Goal: Task Accomplishment & Management: Use online tool/utility

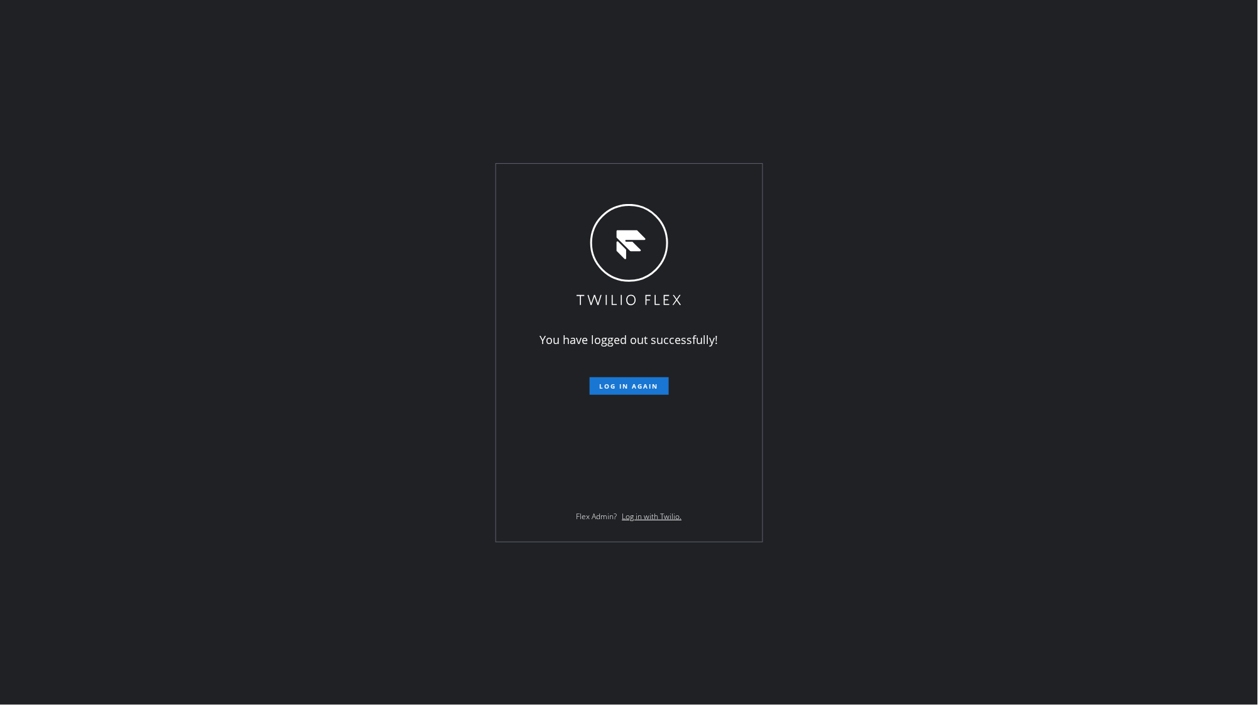
click at [642, 384] on span "Log in again" at bounding box center [629, 386] width 59 height 9
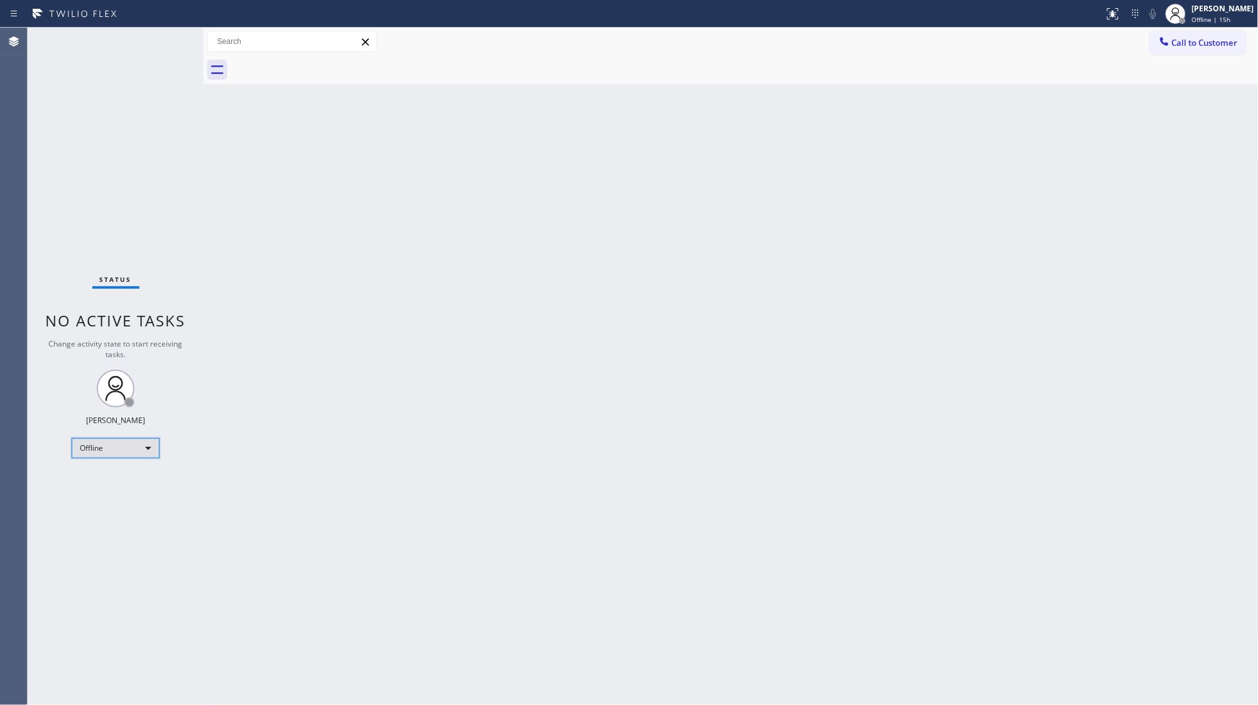
click at [116, 443] on div "Offline" at bounding box center [116, 448] width 88 height 20
click at [102, 479] on li "Available" at bounding box center [114, 481] width 85 height 15
click at [80, 509] on div "Status No active tasks You are ready to start receiving tasks. JENIZA ALCAYDE A…" at bounding box center [116, 367] width 176 height 678
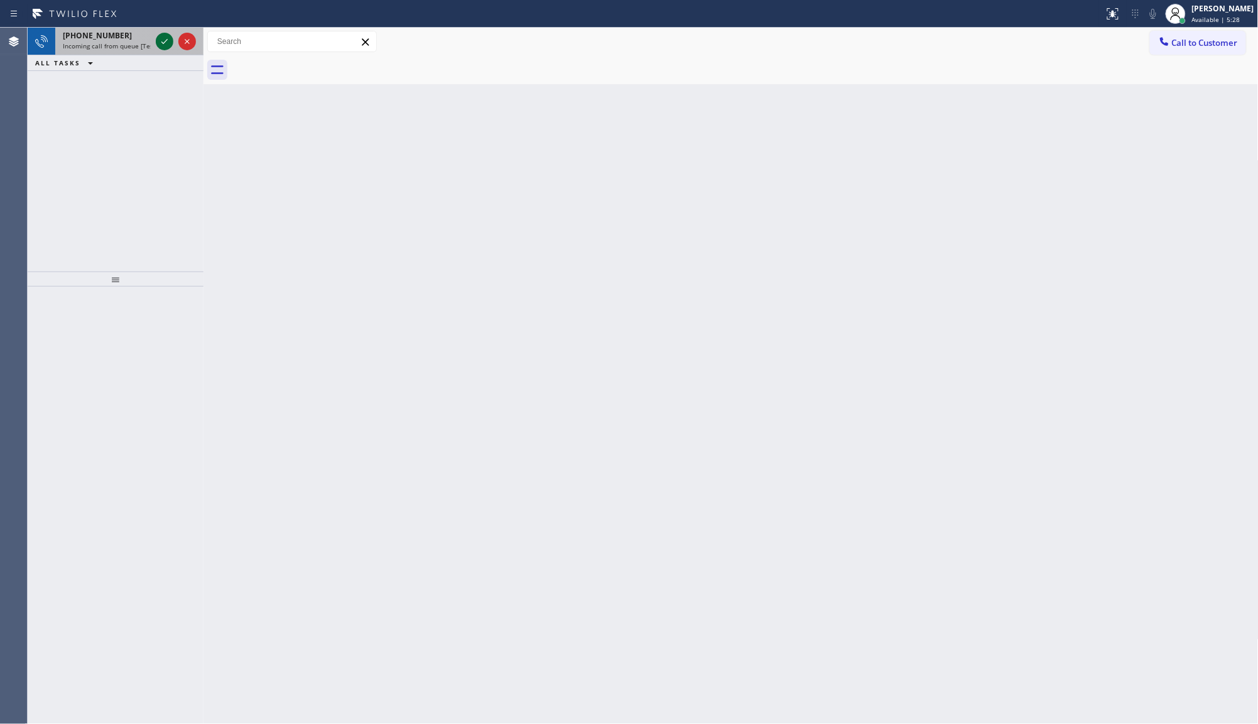
click at [170, 40] on icon at bounding box center [164, 41] width 15 height 15
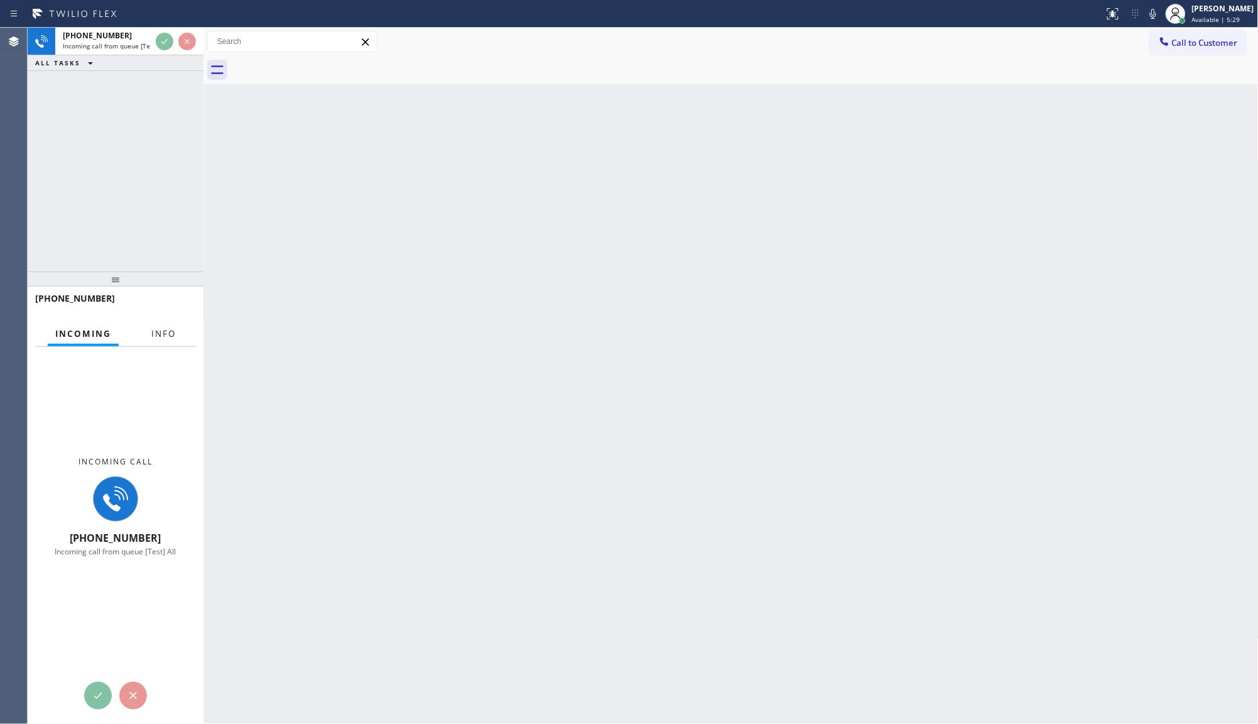
click at [158, 335] on span "Info" at bounding box center [163, 333] width 24 height 11
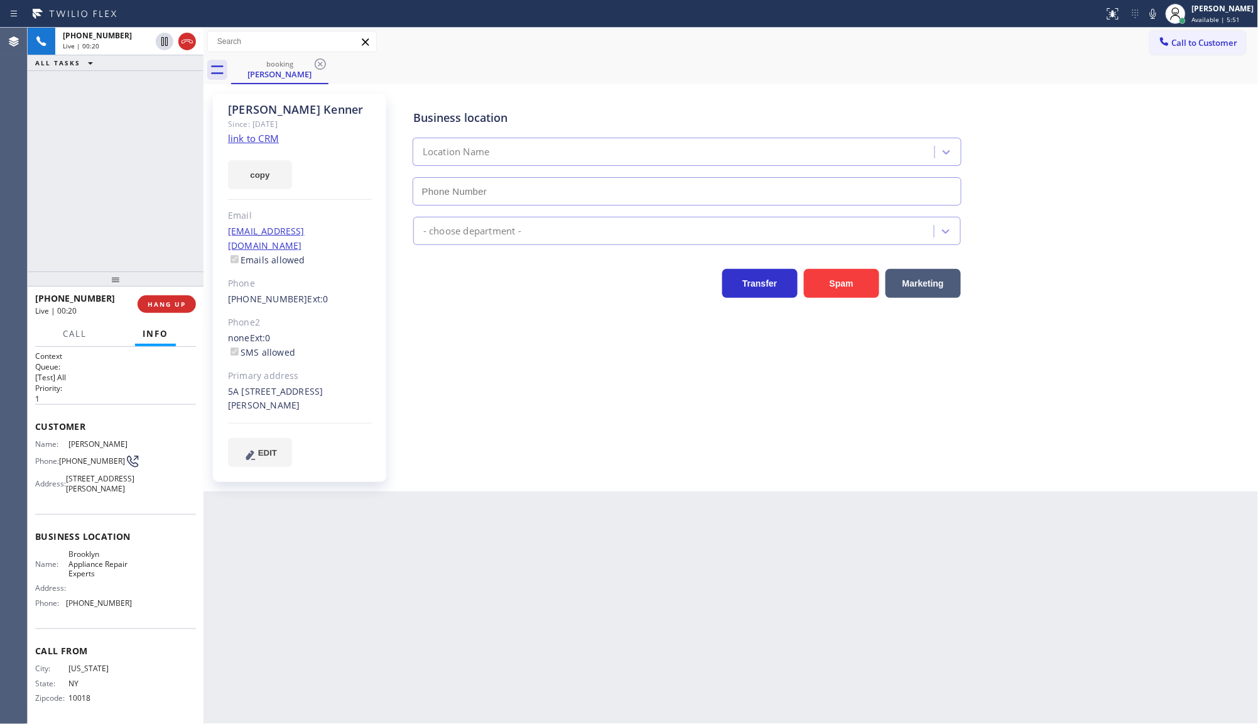
click at [237, 136] on link "link to CRM" at bounding box center [253, 138] width 51 height 13
type input "[PHONE_NUMBER]"
click at [1153, 14] on icon at bounding box center [1153, 13] width 15 height 15
click at [168, 43] on icon at bounding box center [164, 41] width 15 height 15
click at [165, 153] on div "[PHONE_NUMBER] Live | 04:35 ALL TASKS ALL TASKS ACTIVE TASKS TASKS IN WRAP UP" at bounding box center [116, 150] width 176 height 244
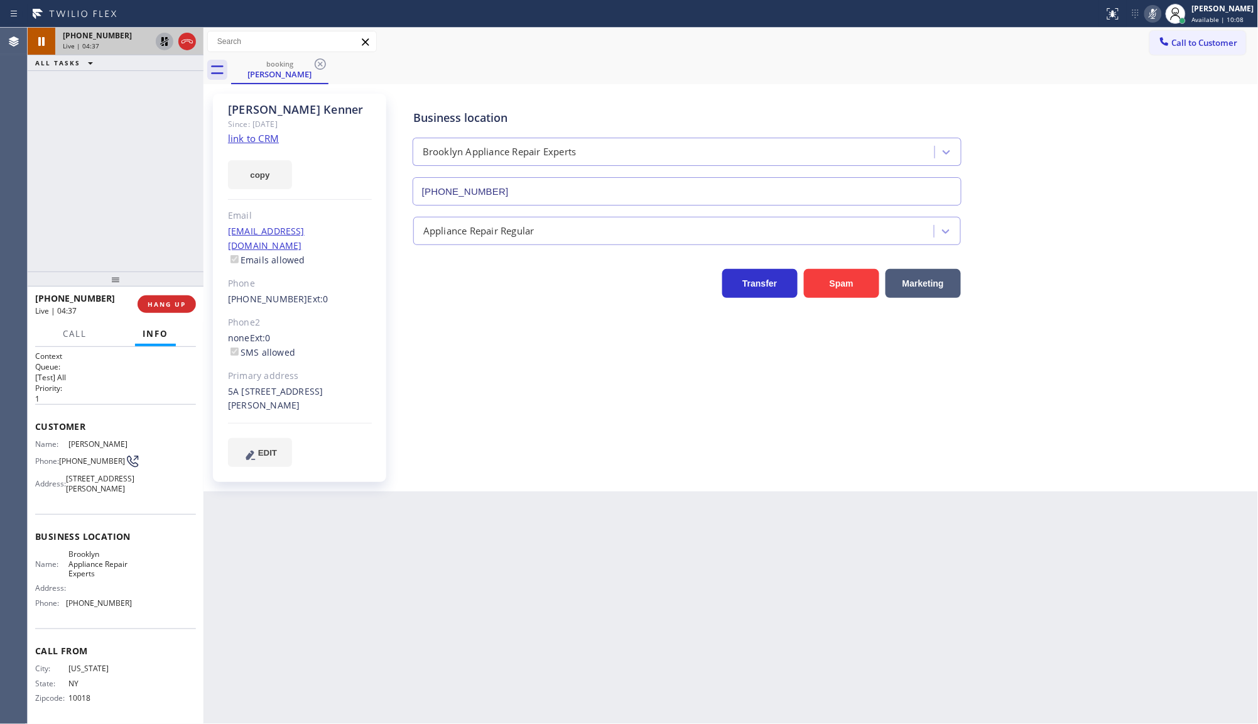
click at [160, 41] on icon at bounding box center [164, 41] width 15 height 15
click at [1158, 14] on icon at bounding box center [1153, 13] width 15 height 15
drag, startPoint x: 82, startPoint y: 192, endPoint x: 118, endPoint y: 253, distance: 70.1
click at [83, 192] on div "ALL TASKS ALL TASKS ACTIVE TASKS TASKS IN WRAP UP [PHONE_NUMBER] Wrap up | 00:19" at bounding box center [116, 150] width 176 height 244
click at [204, 324] on div at bounding box center [204, 376] width 0 height 696
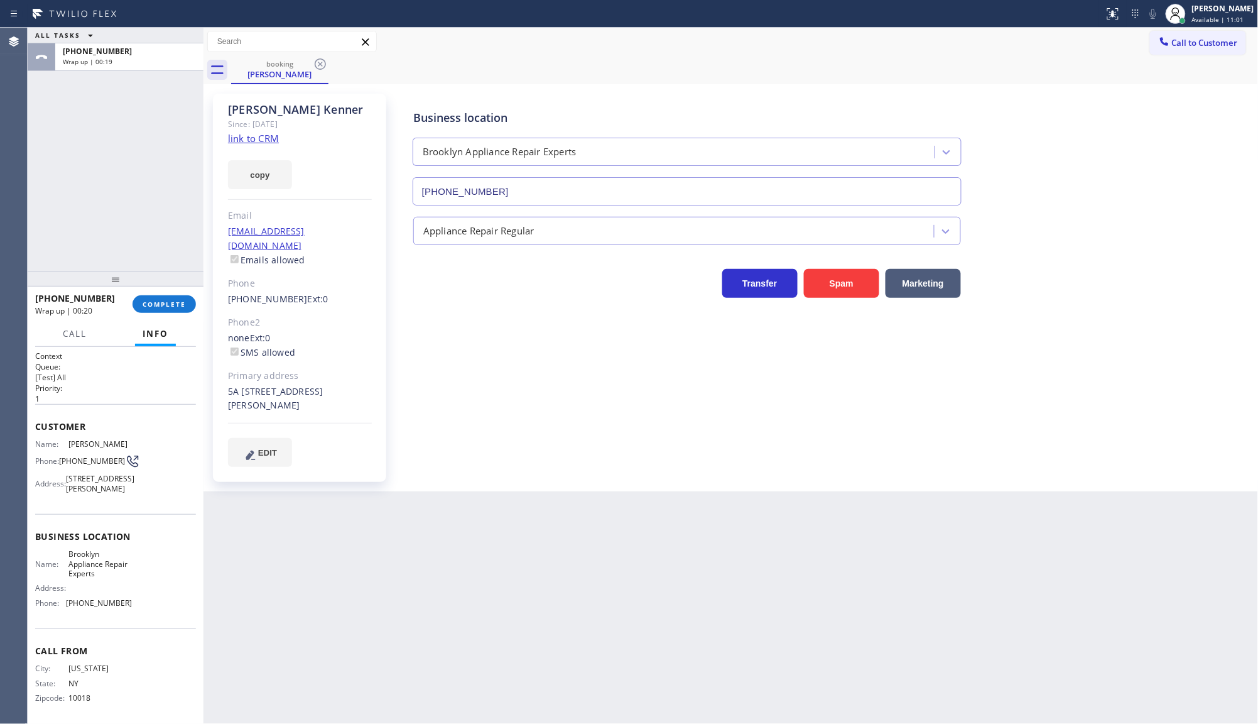
click at [166, 315] on div "[PHONE_NUMBER] Wrap up | 00:20 COMPLETE" at bounding box center [115, 304] width 161 height 33
click at [165, 303] on span "COMPLETE" at bounding box center [164, 304] width 43 height 9
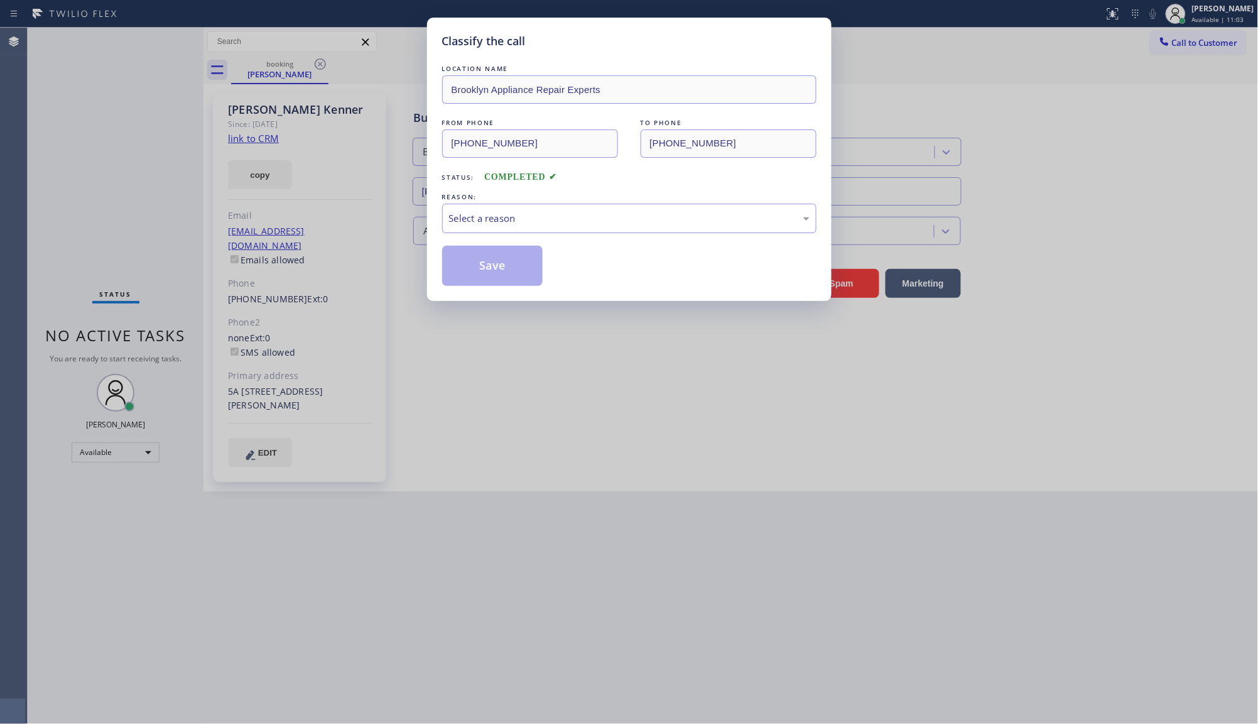
click at [481, 225] on div "Select a reason" at bounding box center [629, 218] width 361 height 14
click at [478, 278] on button "Save" at bounding box center [492, 266] width 101 height 40
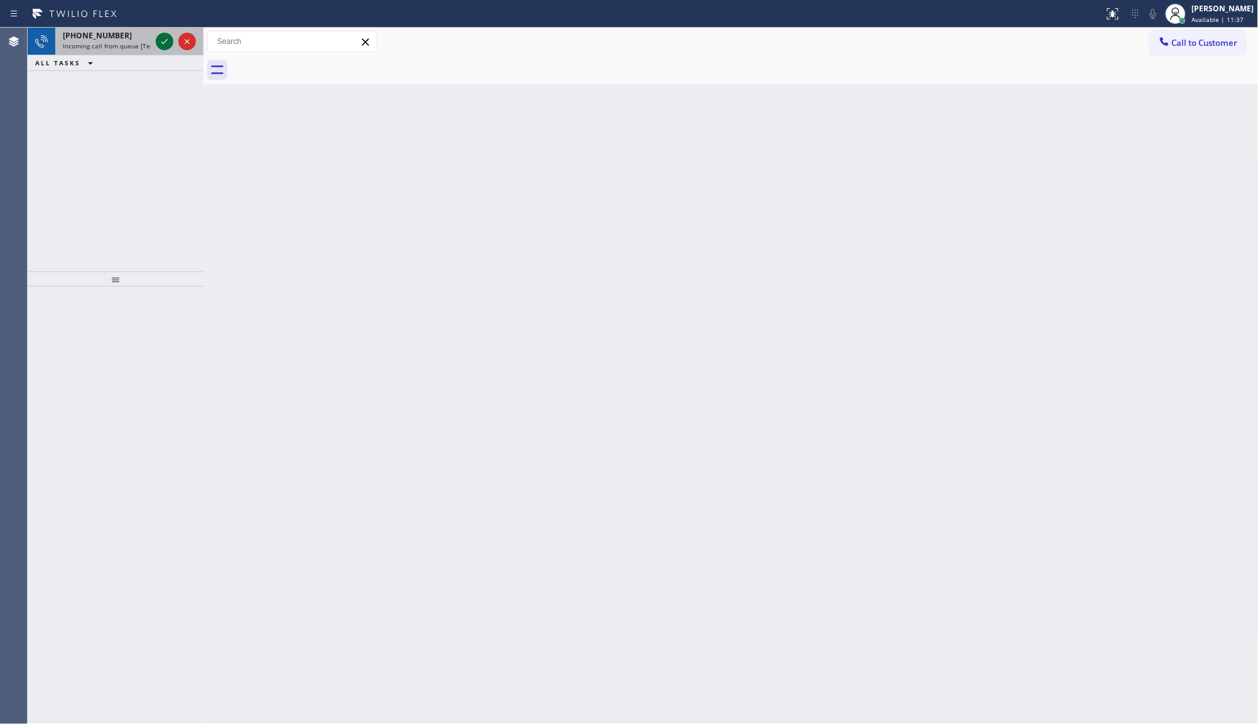
click at [162, 38] on icon at bounding box center [164, 41] width 15 height 15
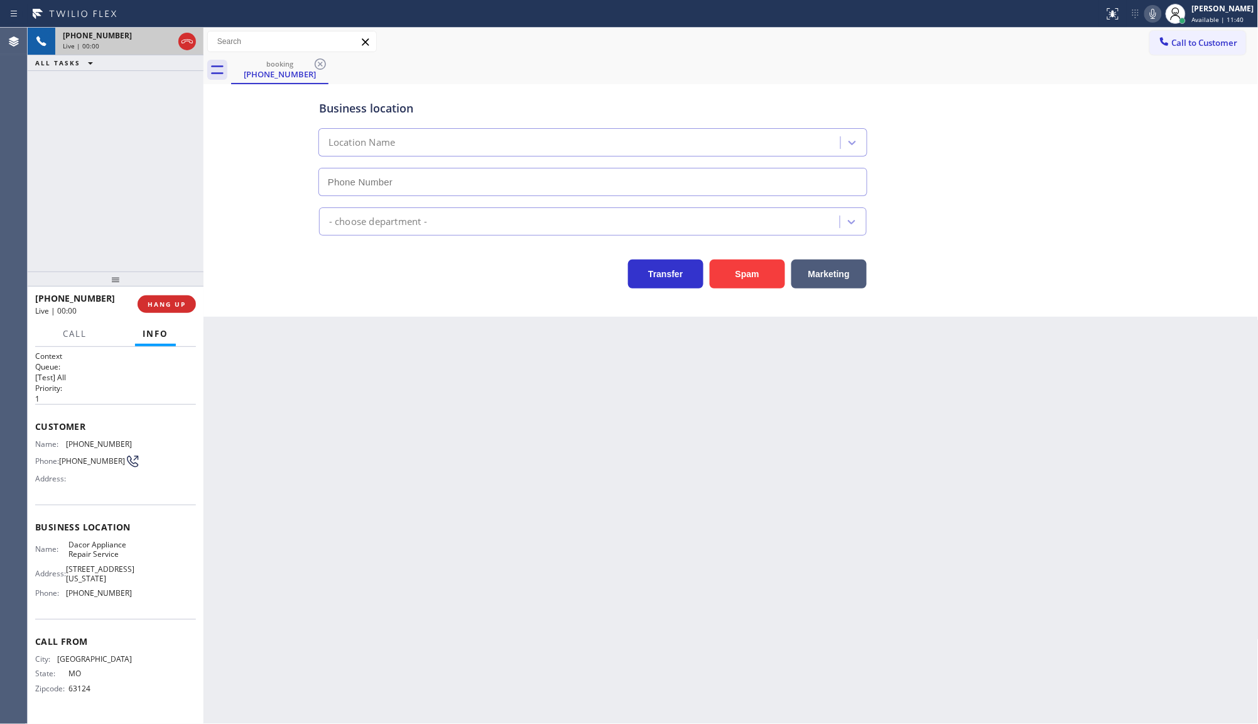
type input "[PHONE_NUMBER]"
click at [856, 271] on button "Marketing" at bounding box center [829, 273] width 75 height 29
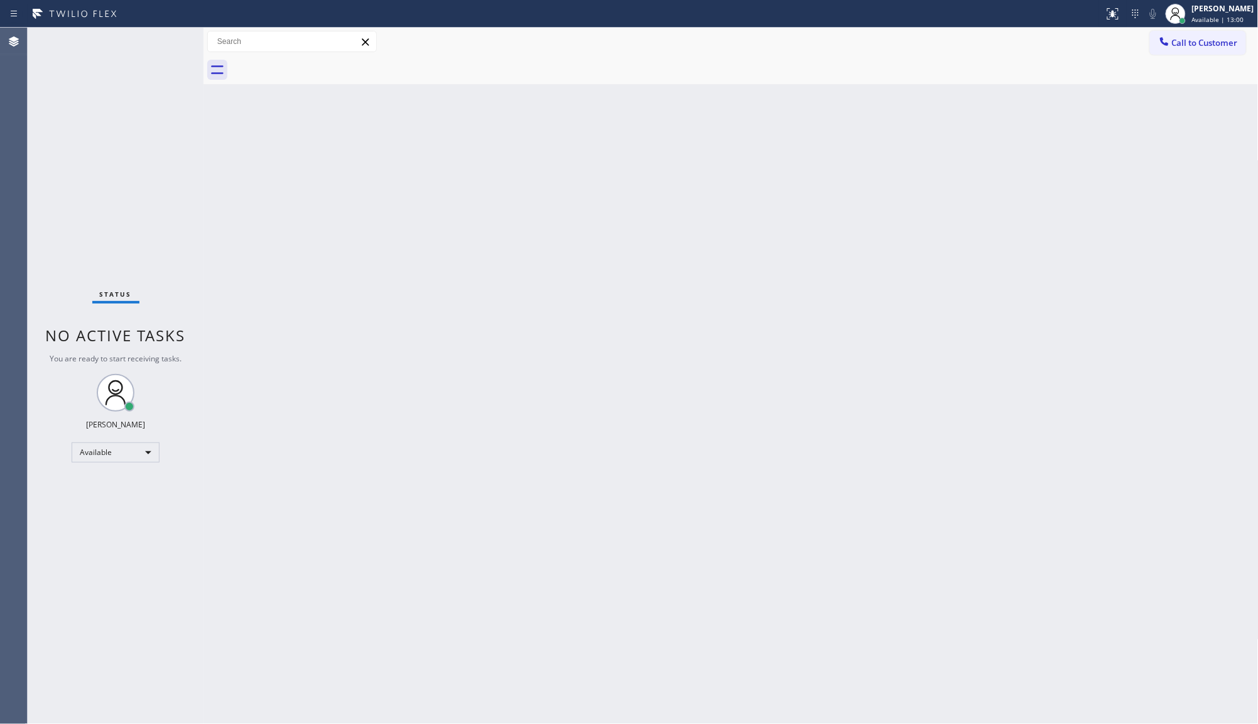
drag, startPoint x: 95, startPoint y: 17, endPoint x: 94, endPoint y: 27, distance: 10.1
click at [94, 23] on div "Status report No issues detected If you experience an issue, please download th…" at bounding box center [629, 14] width 1258 height 28
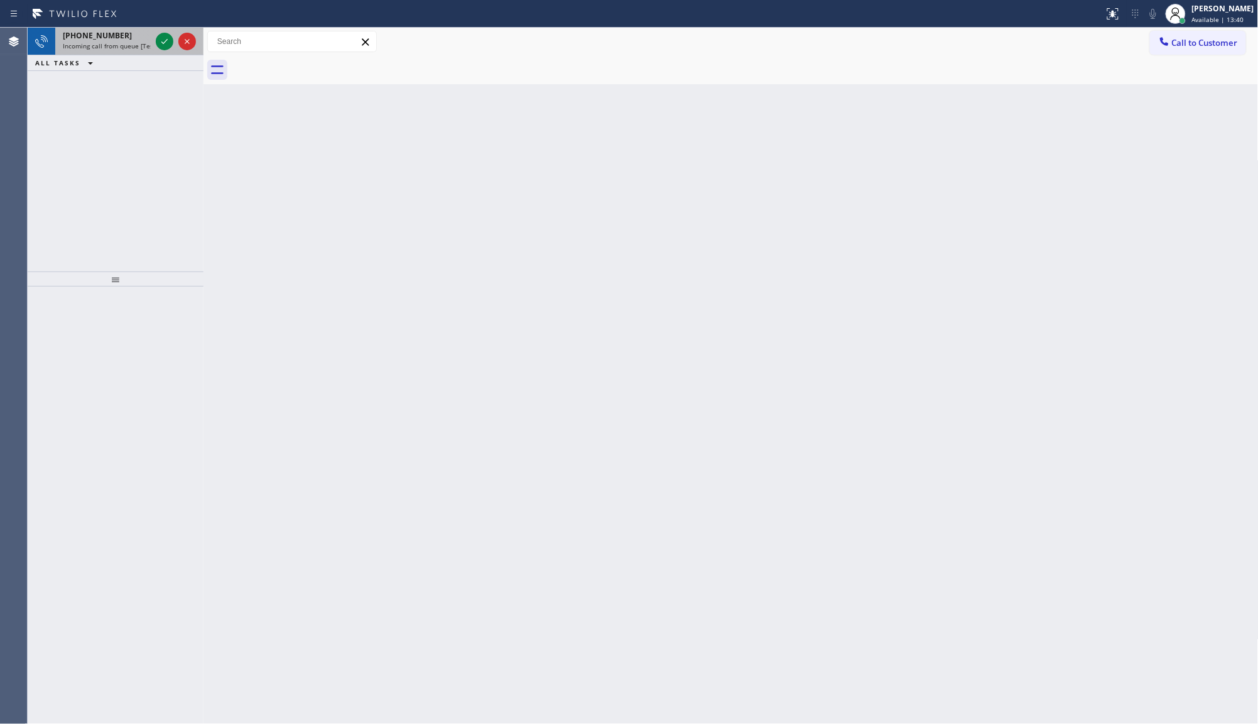
click at [133, 45] on span "Incoming call from queue [Test] All" at bounding box center [115, 45] width 104 height 9
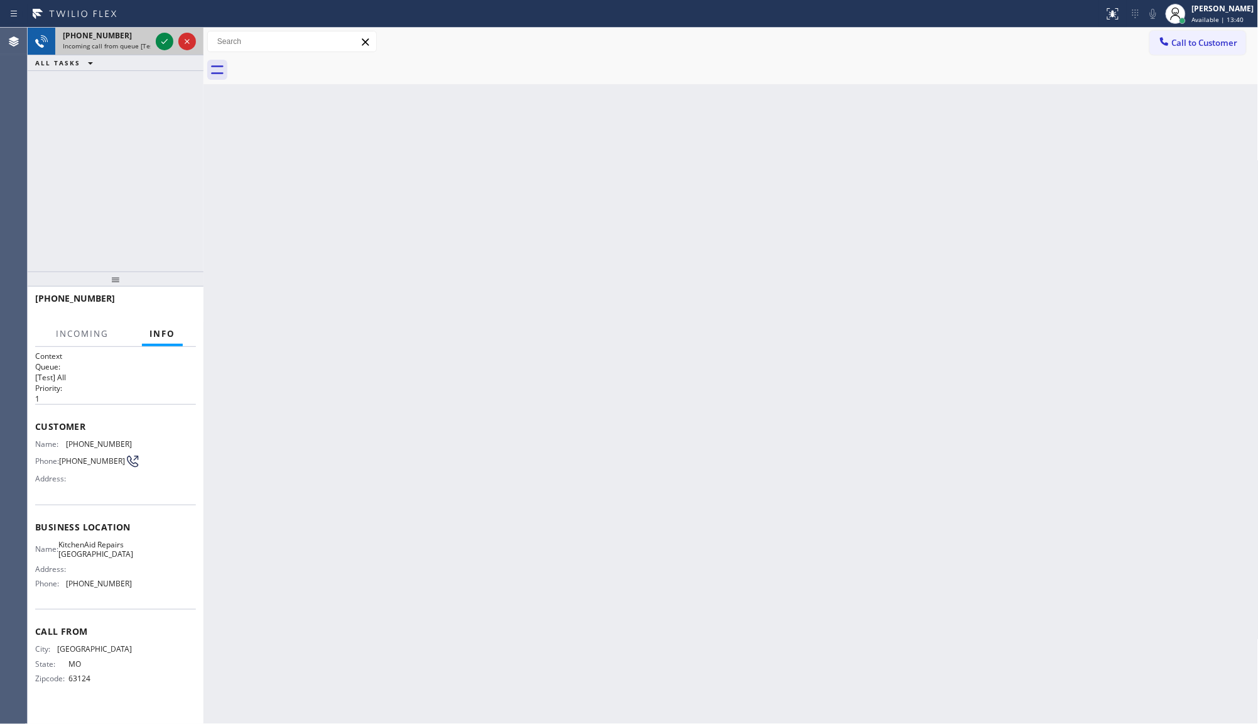
click at [152, 51] on div "[PHONE_NUMBER] Incoming call from queue [Test] All" at bounding box center [104, 42] width 98 height 28
click at [156, 46] on div at bounding box center [165, 41] width 18 height 15
click at [151, 39] on div "[PHONE_NUMBER]" at bounding box center [107, 35] width 88 height 11
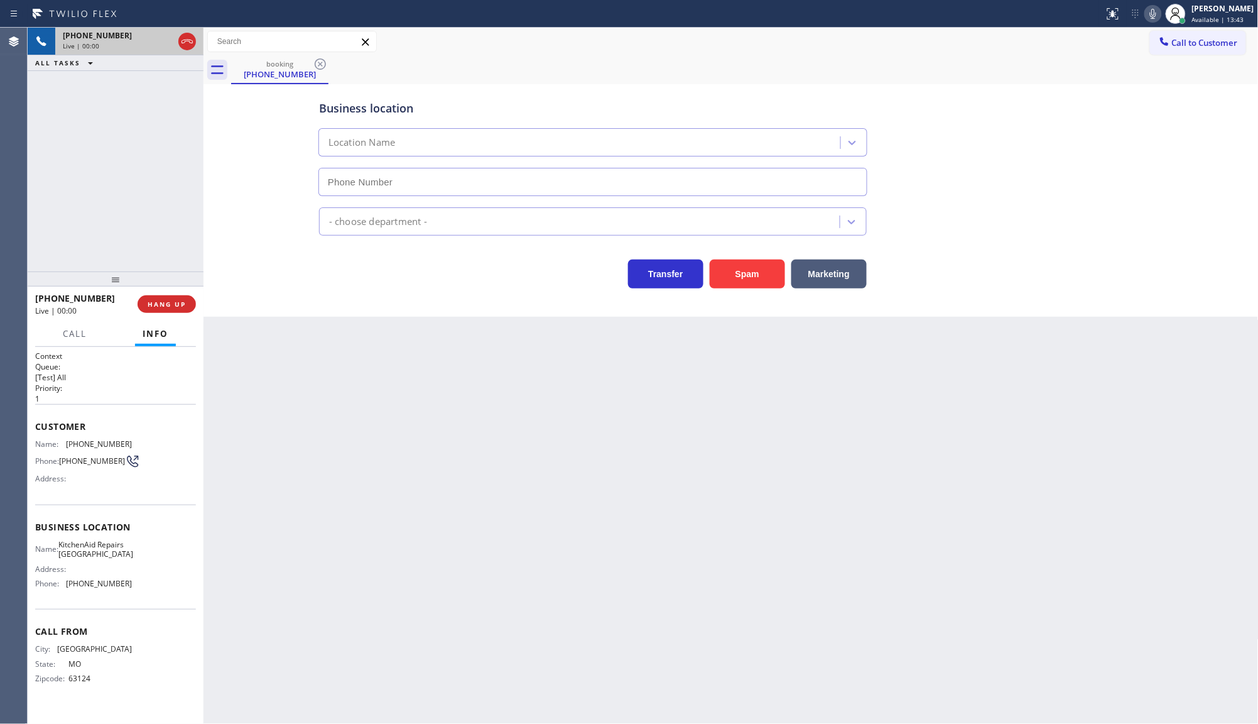
type input "[PHONE_NUMBER]"
click at [164, 39] on div "[PHONE_NUMBER] Live | 00:00" at bounding box center [116, 42] width 176 height 28
click at [165, 41] on icon at bounding box center [164, 41] width 6 height 9
click at [165, 45] on icon at bounding box center [164, 41] width 6 height 9
click at [157, 43] on div at bounding box center [165, 41] width 18 height 15
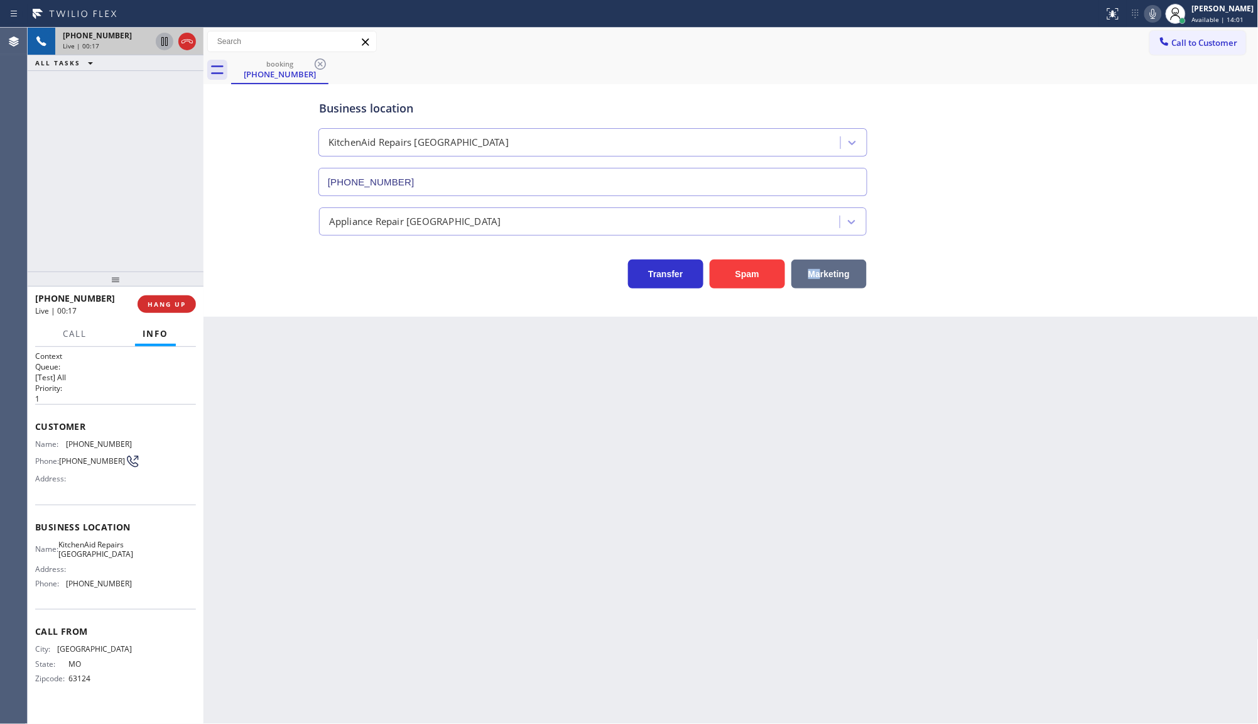
drag, startPoint x: 819, startPoint y: 258, endPoint x: 820, endPoint y: 271, distance: 13.3
click at [820, 271] on div "Marketing" at bounding box center [826, 270] width 82 height 35
click at [820, 271] on button "Marketing" at bounding box center [829, 273] width 75 height 29
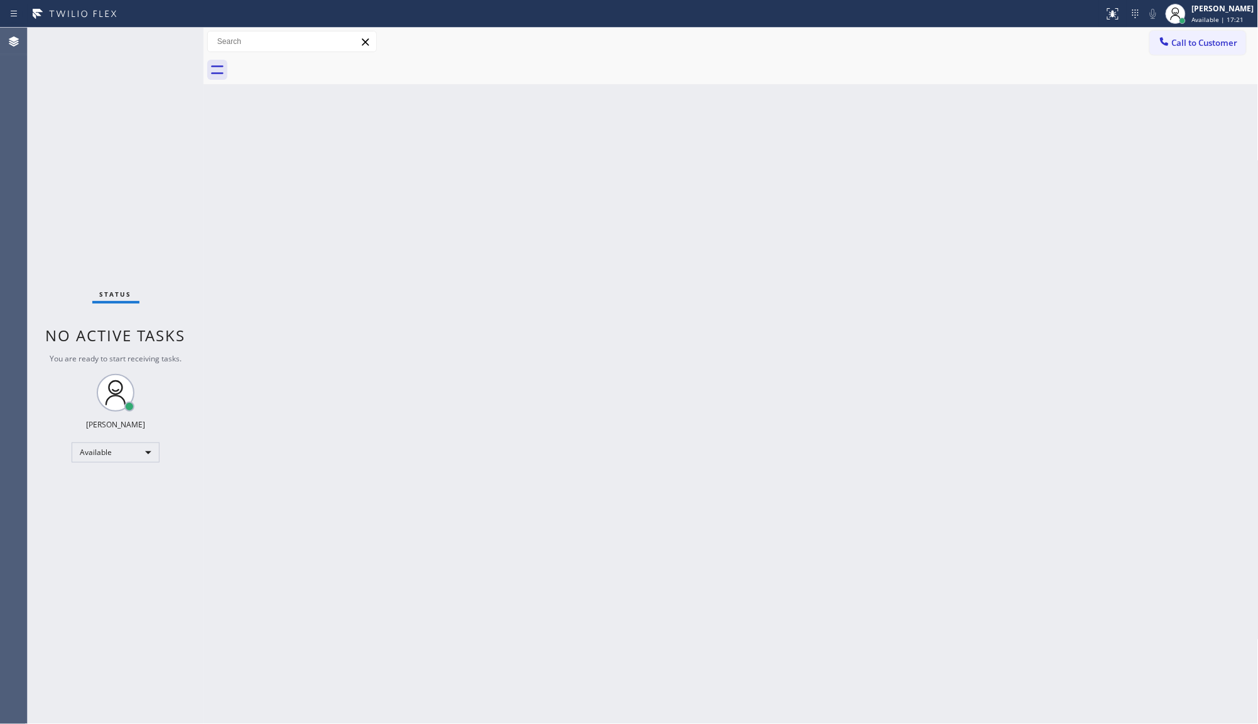
click at [1253, 325] on div "Back to Dashboard Change Sender ID Customers Technicians Select a contact Outbo…" at bounding box center [731, 376] width 1055 height 696
click at [158, 42] on div "Status No active tasks You are ready to start receiving tasks. JENIZA ALCAYDE A…" at bounding box center [116, 376] width 176 height 696
click at [1253, 223] on div "Back to Dashboard Change Sender ID Customers Technicians Select a contact Outbo…" at bounding box center [731, 376] width 1055 height 696
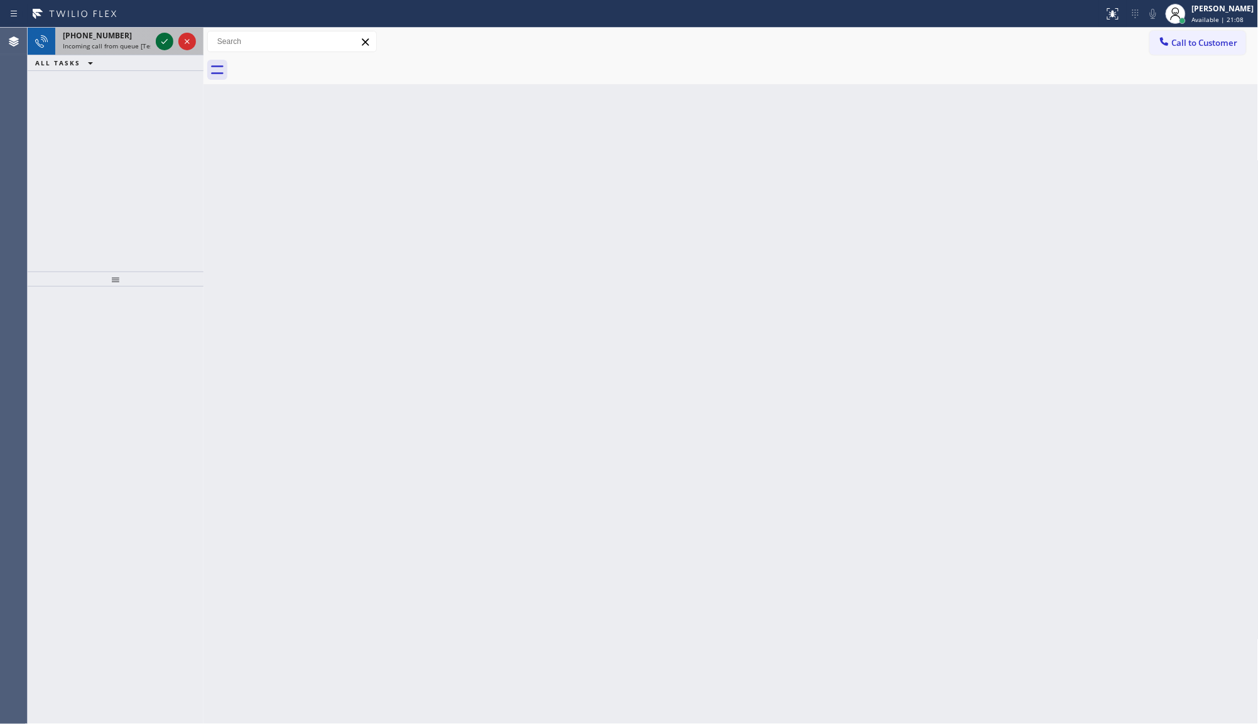
click at [158, 38] on icon at bounding box center [164, 41] width 15 height 15
click at [99, 67] on button "ALL TASKS" at bounding box center [67, 62] width 78 height 15
click at [166, 45] on icon at bounding box center [164, 41] width 15 height 15
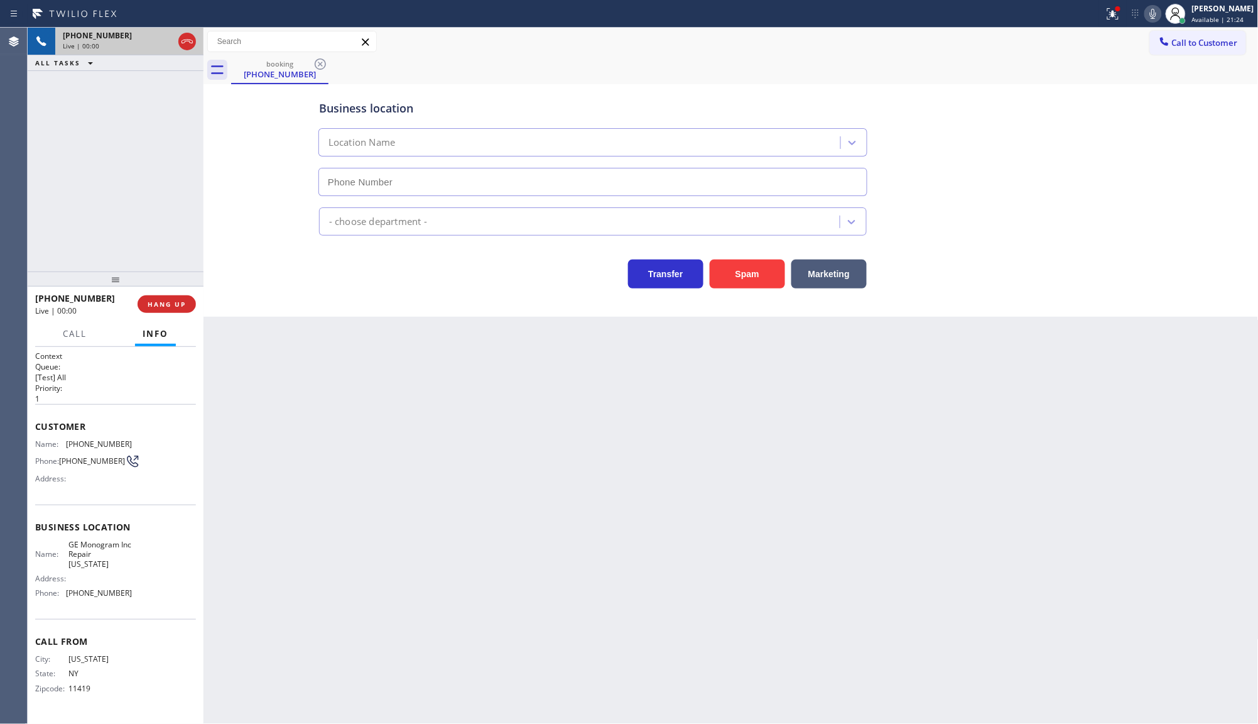
type input "[PHONE_NUMBER]"
click at [1104, 17] on div at bounding box center [1113, 13] width 28 height 15
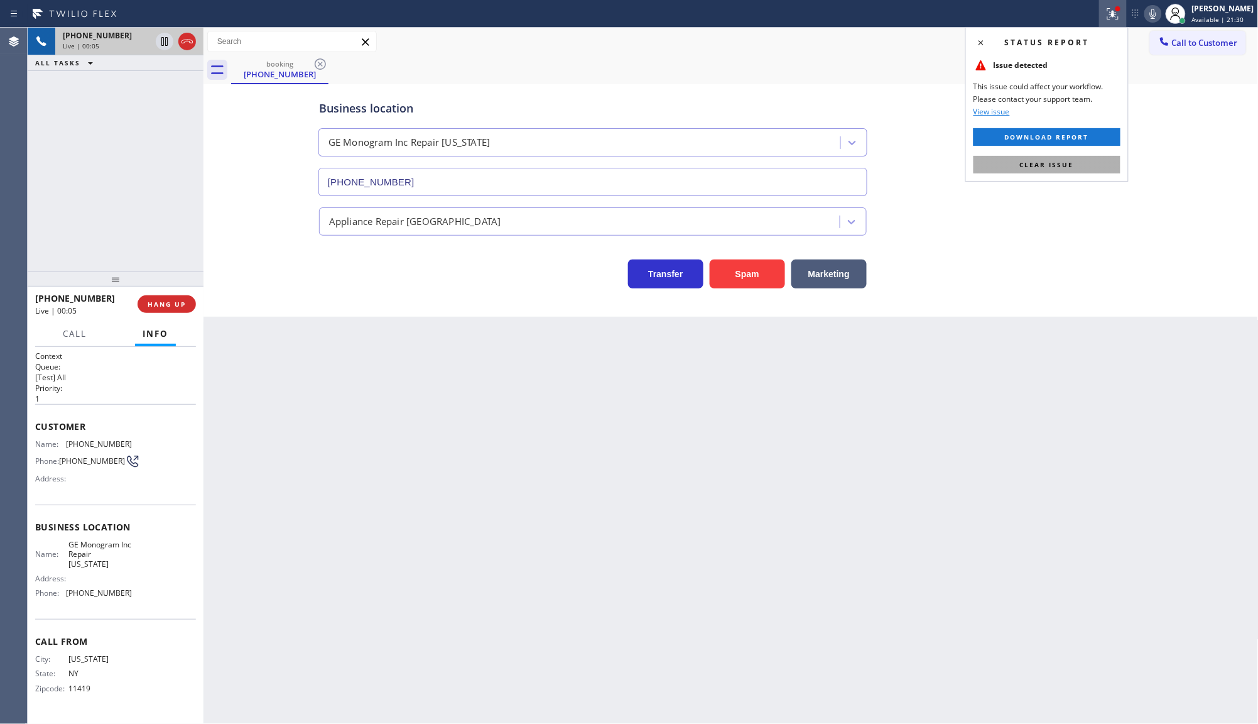
click at [1086, 165] on button "Clear issue" at bounding box center [1047, 165] width 147 height 18
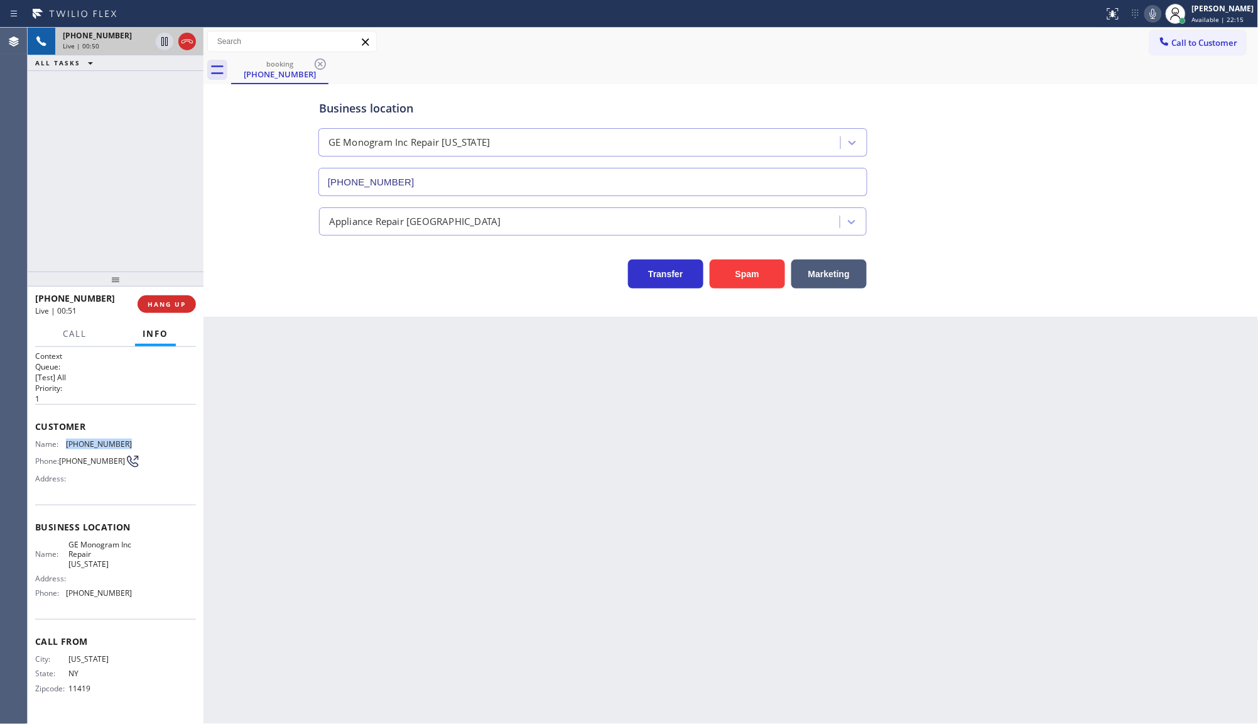
drag, startPoint x: 65, startPoint y: 437, endPoint x: 155, endPoint y: 433, distance: 90.5
click at [155, 433] on div "Customer Name: [PHONE_NUMBER] Phone: [PHONE_NUMBER] Address:" at bounding box center [115, 454] width 161 height 101
copy div "[PHONE_NUMBER]"
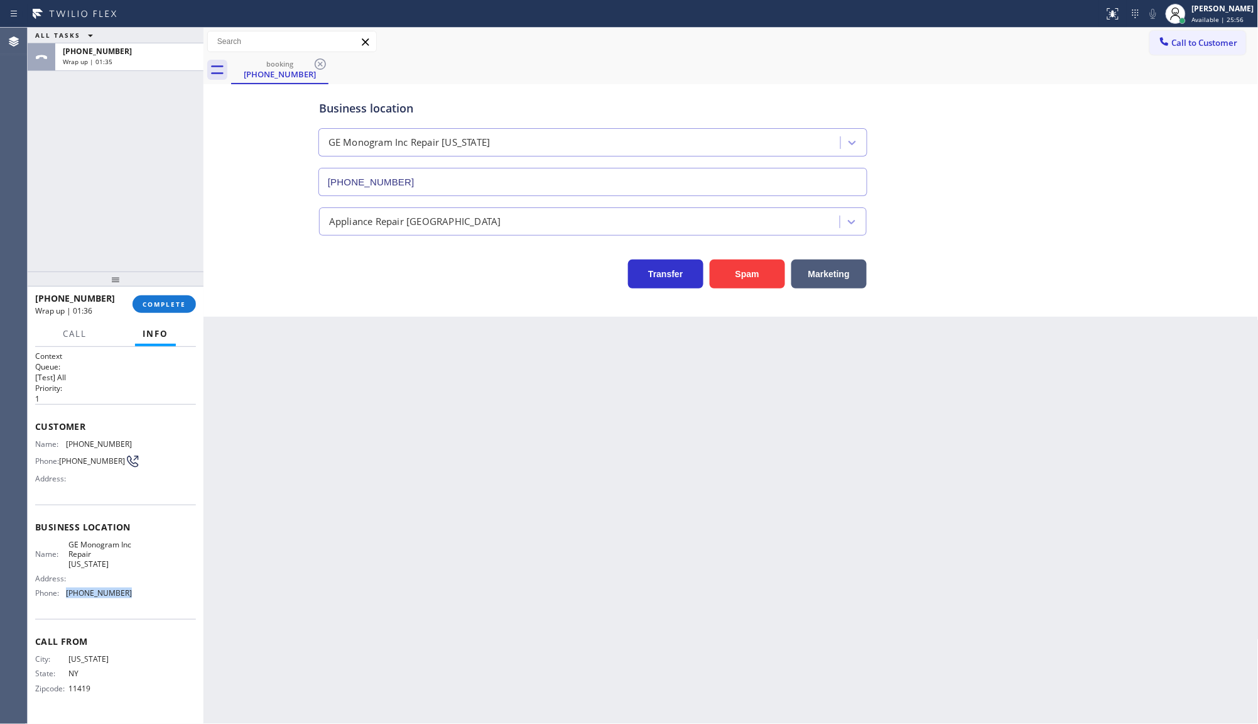
drag, startPoint x: 69, startPoint y: 580, endPoint x: 164, endPoint y: 580, distance: 94.9
click at [164, 580] on div "Name: GE Monogram Inc Repair [US_STATE] Address: Phone: [PHONE_NUMBER]" at bounding box center [115, 571] width 161 height 63
copy div "[PHONE_NUMBER]"
click at [157, 302] on span "COMPLETE" at bounding box center [164, 304] width 43 height 9
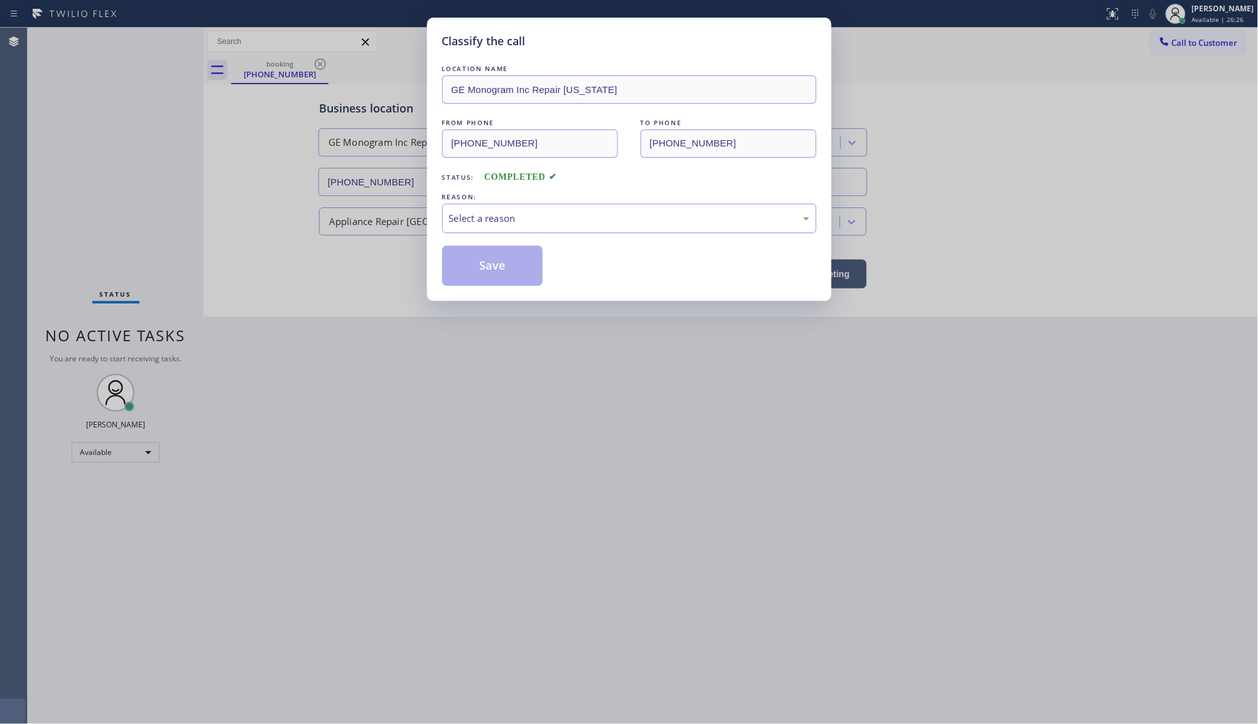
click at [536, 217] on div "Select a reason" at bounding box center [629, 218] width 361 height 14
click at [491, 268] on button "Save" at bounding box center [492, 266] width 101 height 40
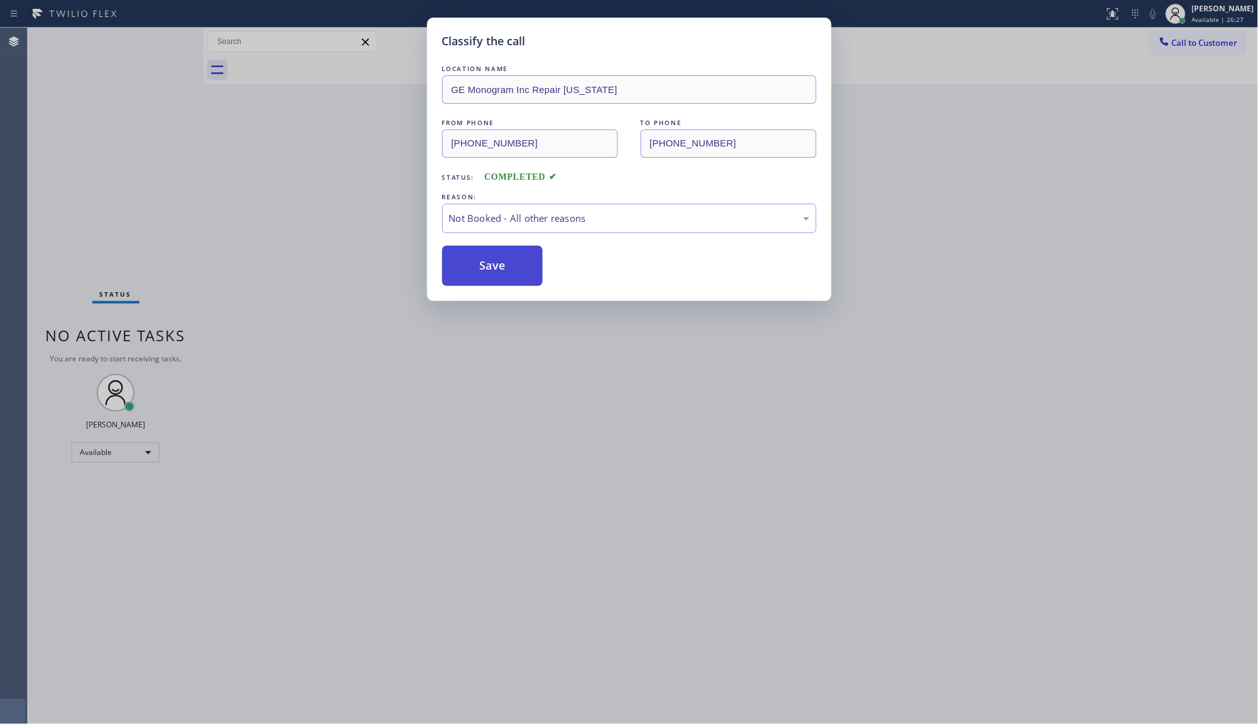
click at [491, 268] on button "Save" at bounding box center [492, 266] width 101 height 40
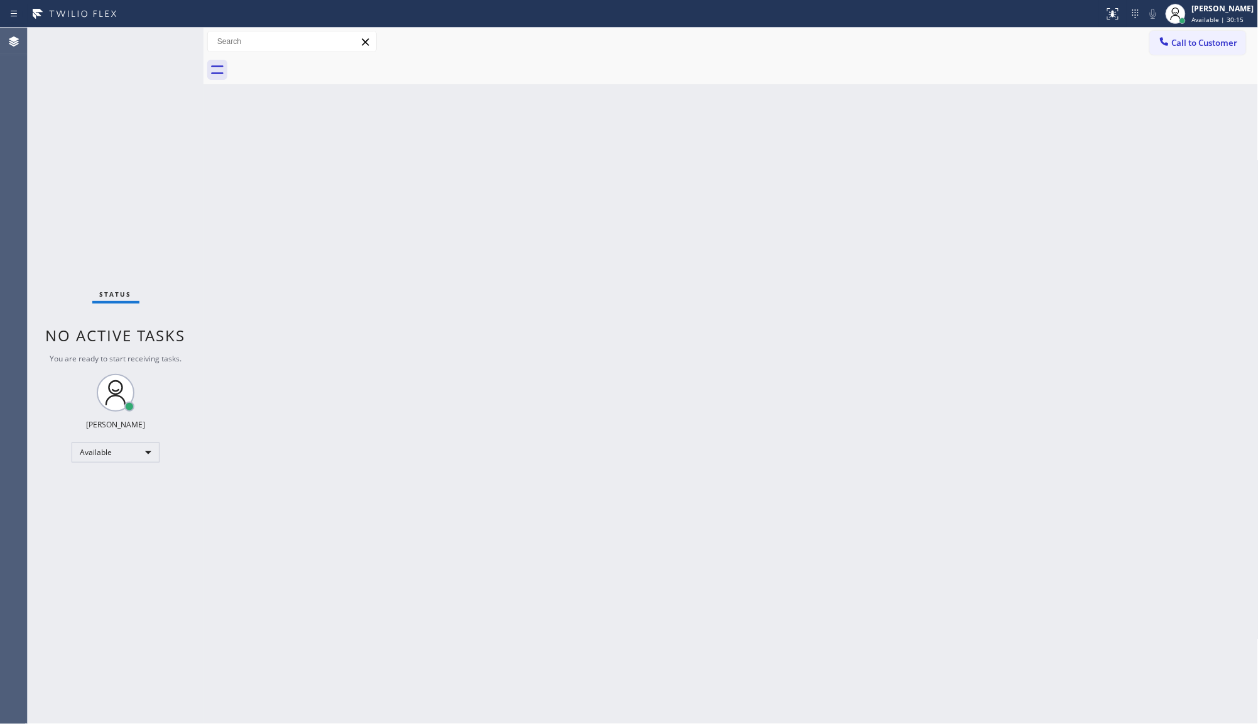
click at [1122, 162] on div "Back to Dashboard Change Sender ID Customers Technicians Select a contact Outbo…" at bounding box center [731, 376] width 1055 height 696
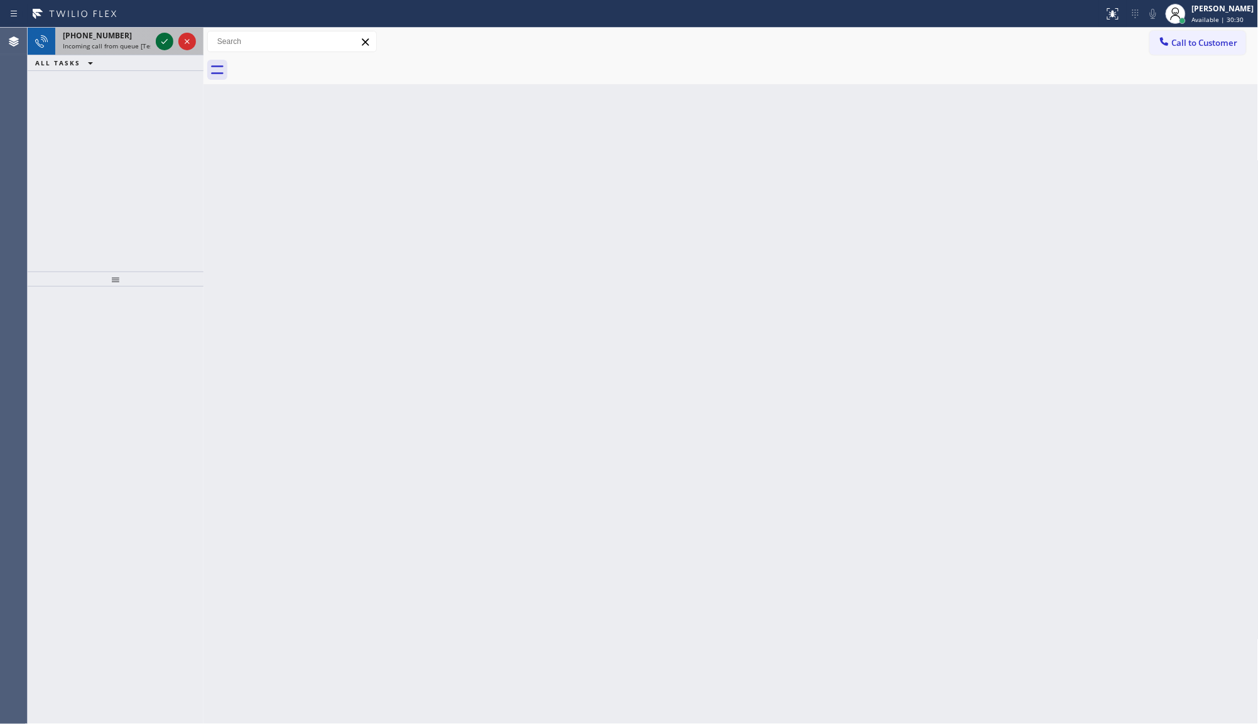
click at [171, 41] on icon at bounding box center [164, 41] width 15 height 15
click at [161, 45] on icon at bounding box center [164, 41] width 15 height 15
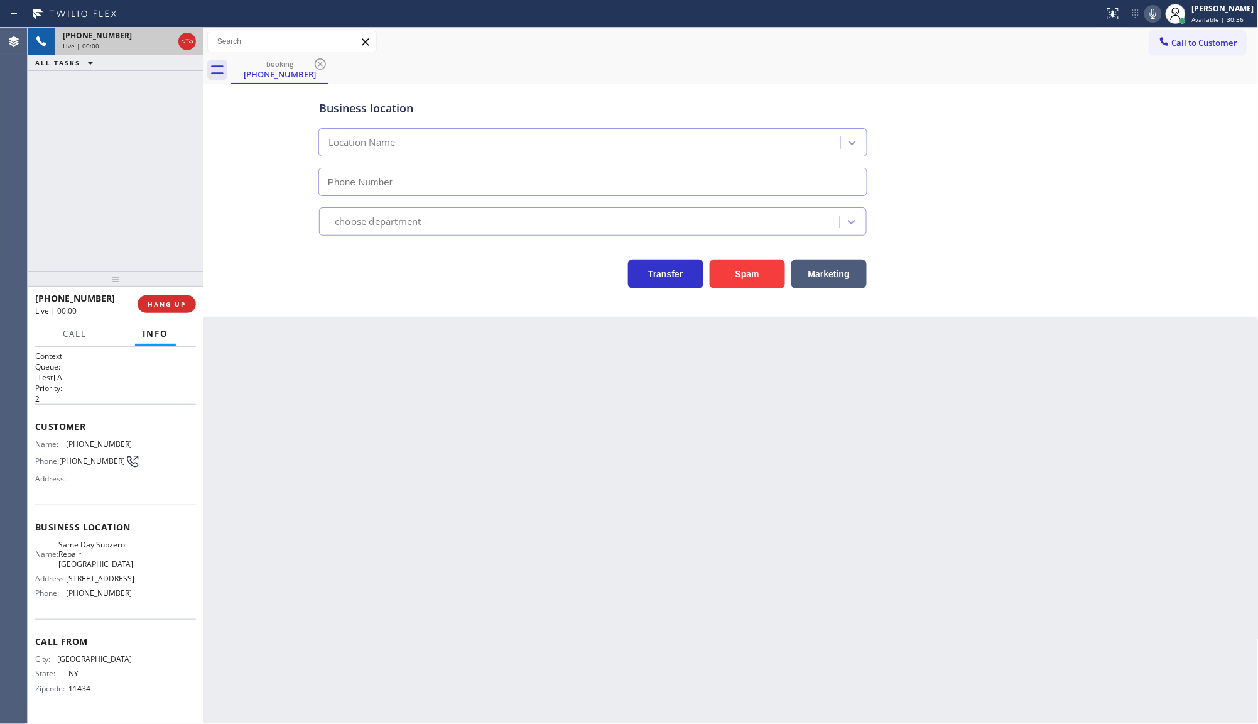
type input "[PHONE_NUMBER]"
drag, startPoint x: 63, startPoint y: 438, endPoint x: 134, endPoint y: 440, distance: 70.4
click at [134, 440] on div "Name: [PHONE_NUMBER] Phone: [PHONE_NUMBER] Address:" at bounding box center [115, 464] width 161 height 50
copy div "[PHONE_NUMBER]"
click at [161, 41] on icon at bounding box center [164, 41] width 15 height 15
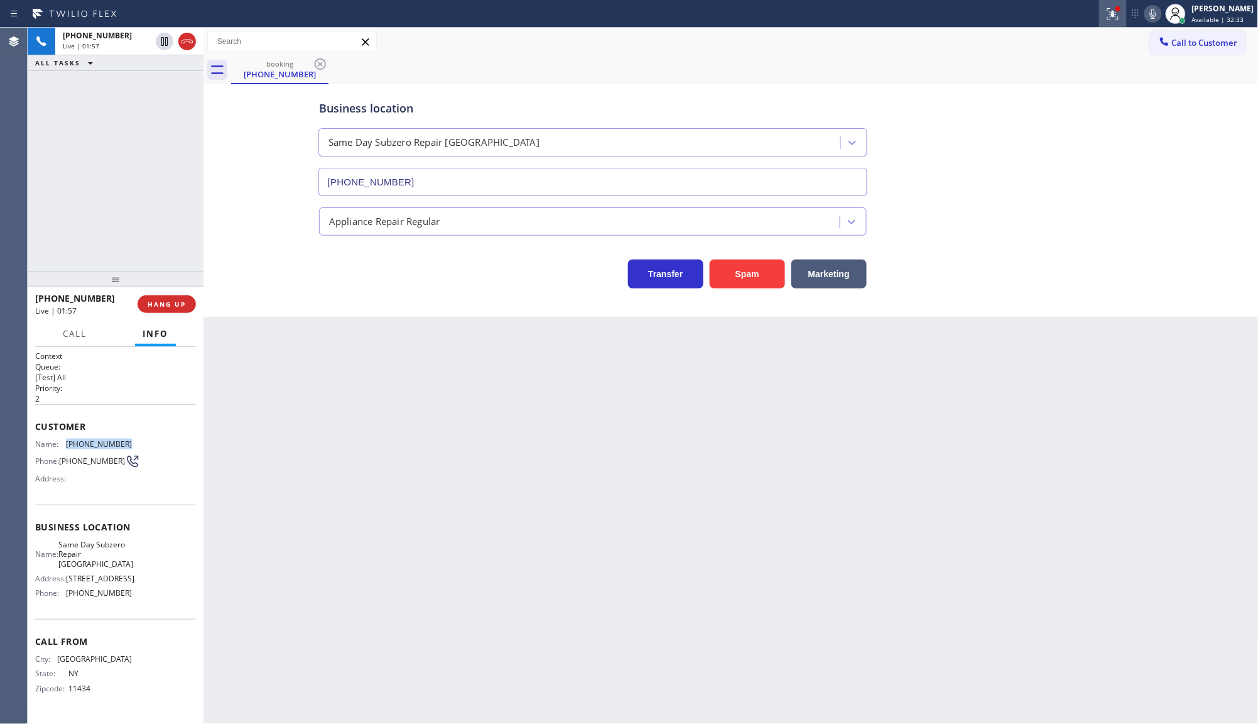
click at [1104, 8] on div at bounding box center [1113, 13] width 28 height 15
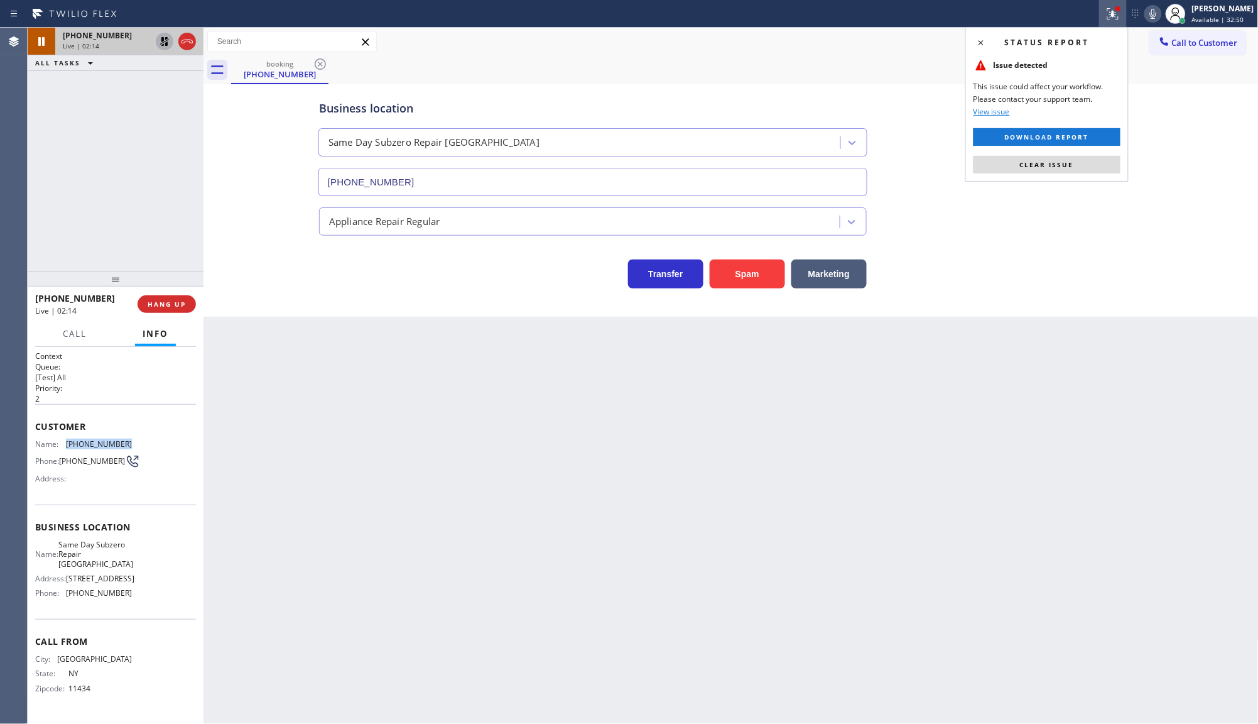
click at [160, 44] on icon at bounding box center [164, 41] width 15 height 15
click at [1151, 8] on icon at bounding box center [1153, 13] width 15 height 15
click at [1144, 19] on div "Status report Issue detected This issue could affect your workflow. Please cont…" at bounding box center [1178, 14] width 159 height 28
click at [1150, 11] on icon at bounding box center [1153, 13] width 15 height 15
click at [1079, 166] on button "Clear issue" at bounding box center [1047, 165] width 147 height 18
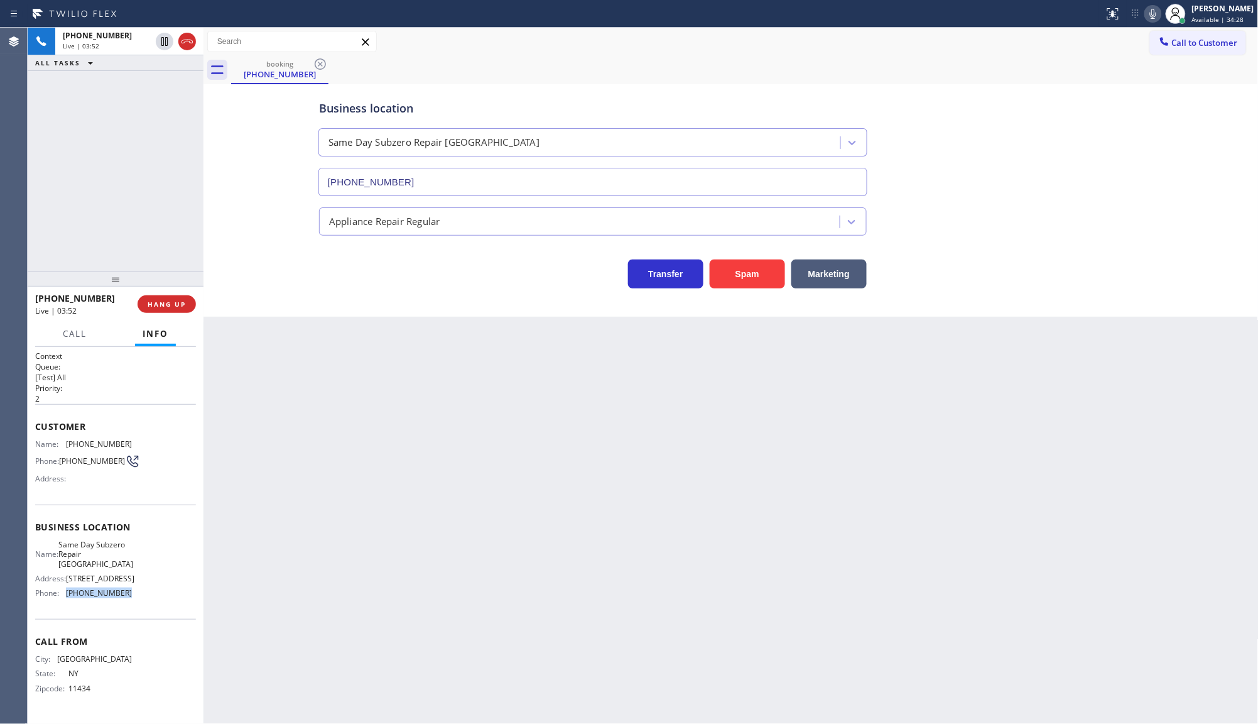
drag, startPoint x: 64, startPoint y: 606, endPoint x: 153, endPoint y: 612, distance: 88.8
click at [153, 603] on div "Name: Same Day Subzero Repair [GEOGRAPHIC_DATA] Address: [STREET_ADDRESS], Phon…" at bounding box center [115, 571] width 161 height 63
copy div "[PHONE_NUMBER]"
click at [126, 189] on div "[PHONE_NUMBER] Live | 04:53 ALL TASKS ALL TASKS ACTIVE TASKS TASKS IN WRAP UP" at bounding box center [116, 150] width 176 height 244
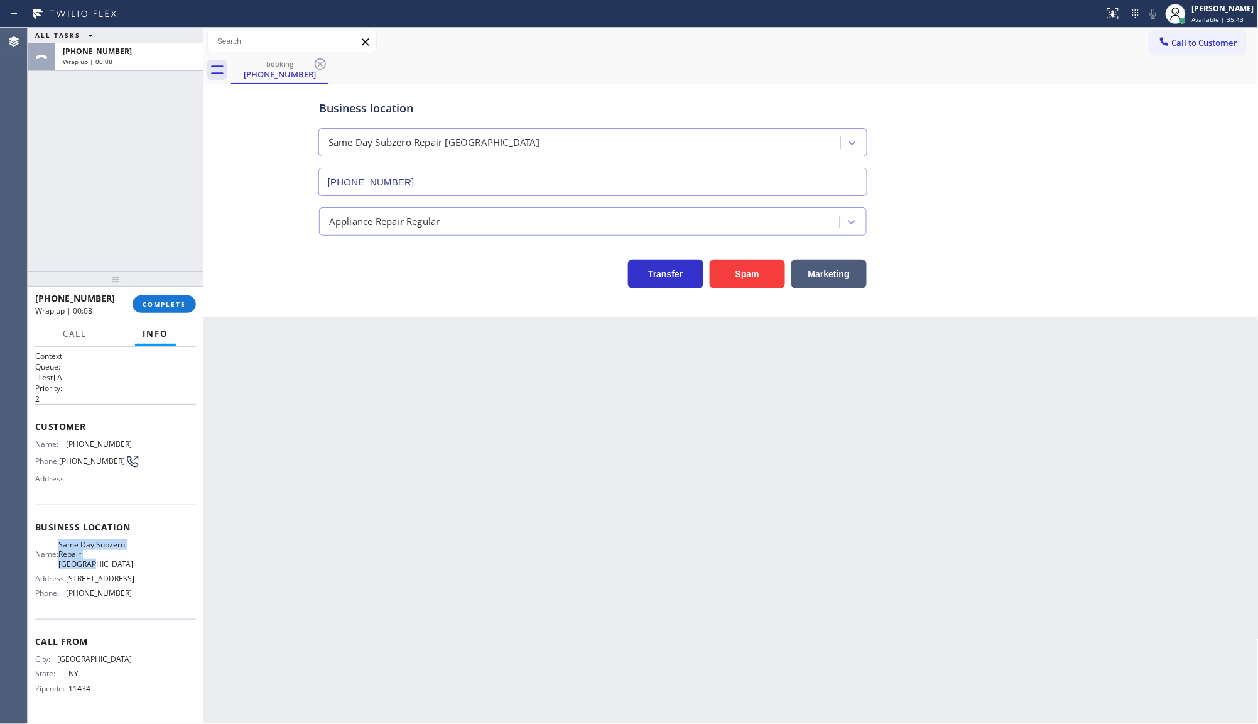
drag, startPoint x: 62, startPoint y: 542, endPoint x: 102, endPoint y: 570, distance: 50.0
click at [102, 570] on div "Name: Same Day Subzero Repair [GEOGRAPHIC_DATA] Address: [STREET_ADDRESS], Phon…" at bounding box center [83, 571] width 97 height 63
copy span "Same Day Subzero Repair [GEOGRAPHIC_DATA]"
click at [151, 300] on span "COMPLETE" at bounding box center [164, 304] width 43 height 9
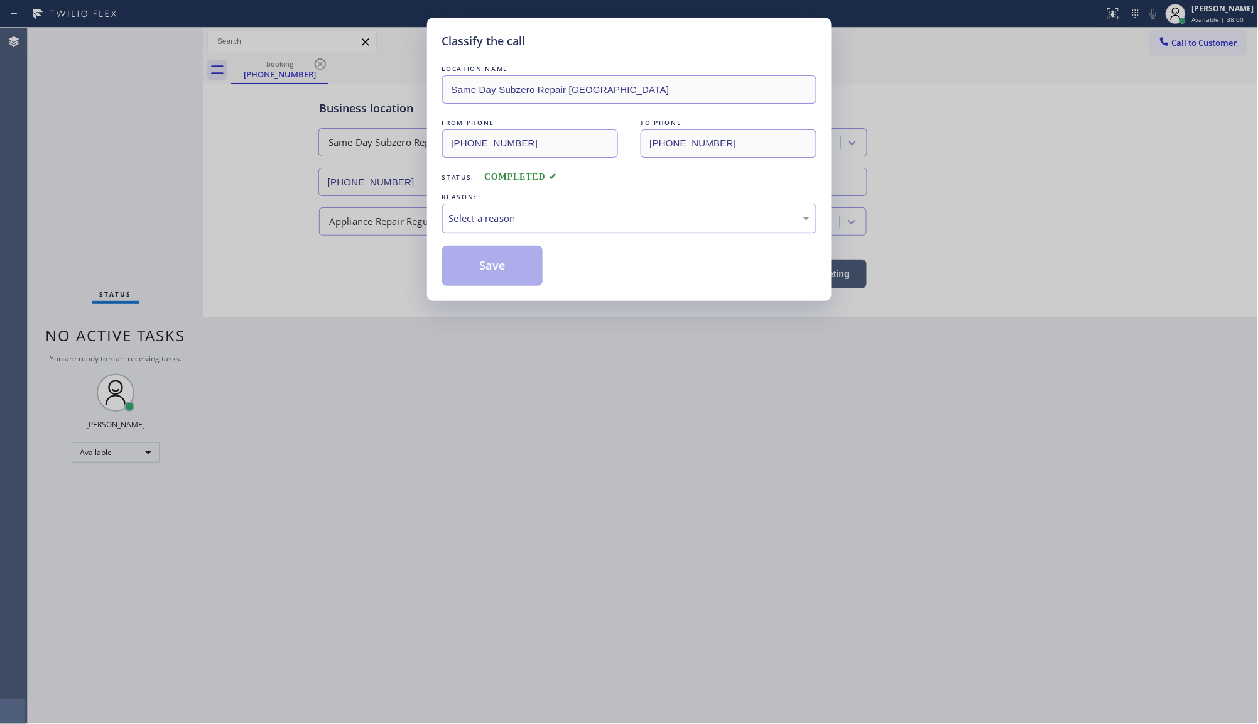
click at [464, 227] on div "Select a reason" at bounding box center [629, 219] width 374 height 30
click at [475, 278] on button "Save" at bounding box center [492, 266] width 101 height 40
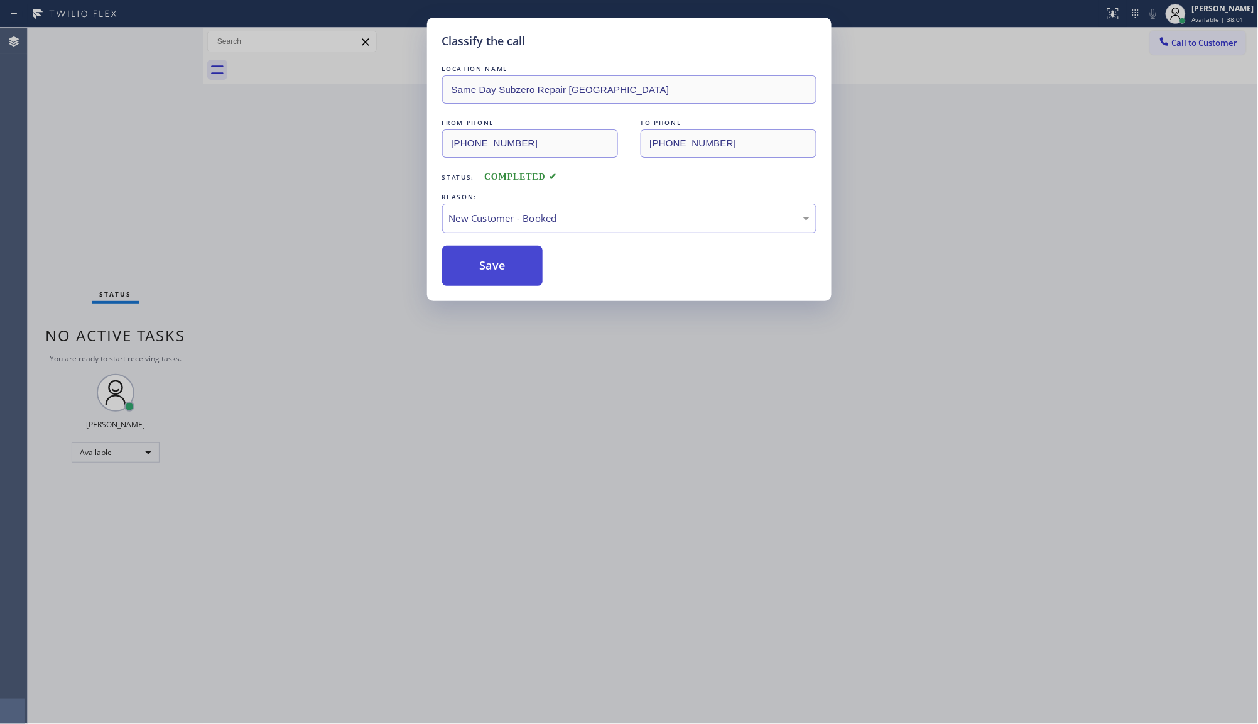
click at [475, 270] on button "Save" at bounding box center [492, 266] width 101 height 40
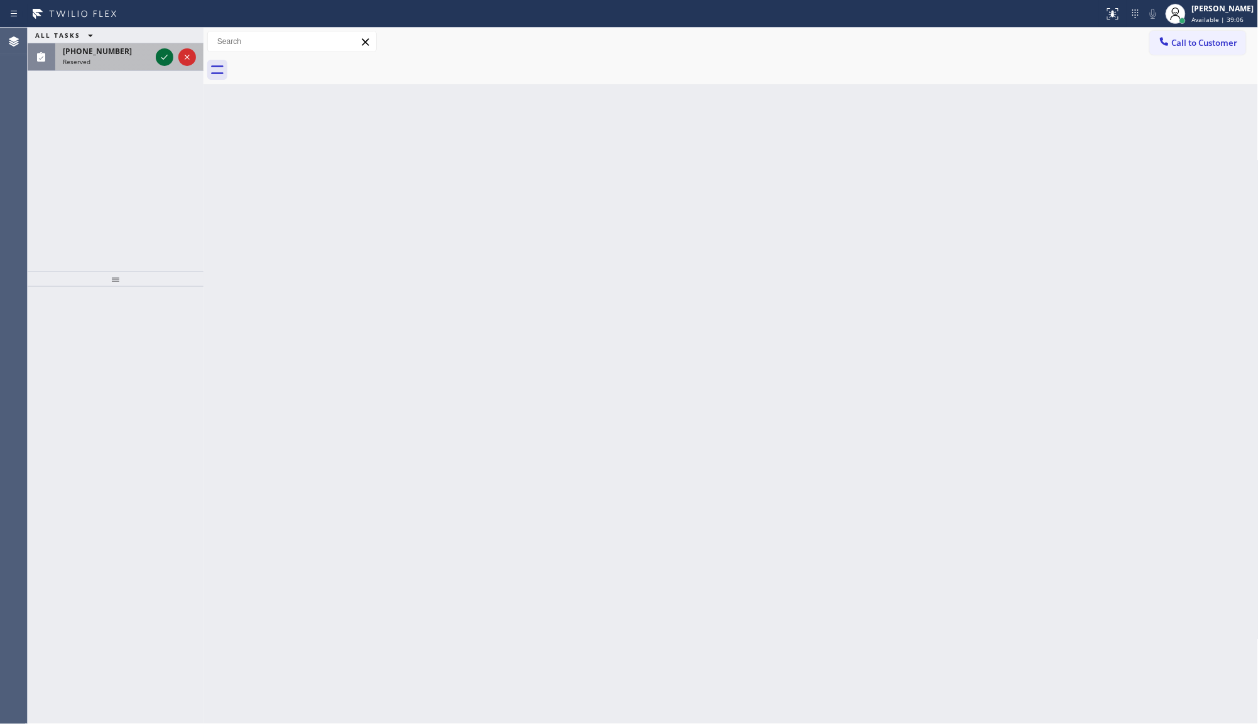
click at [161, 58] on icon at bounding box center [164, 57] width 15 height 15
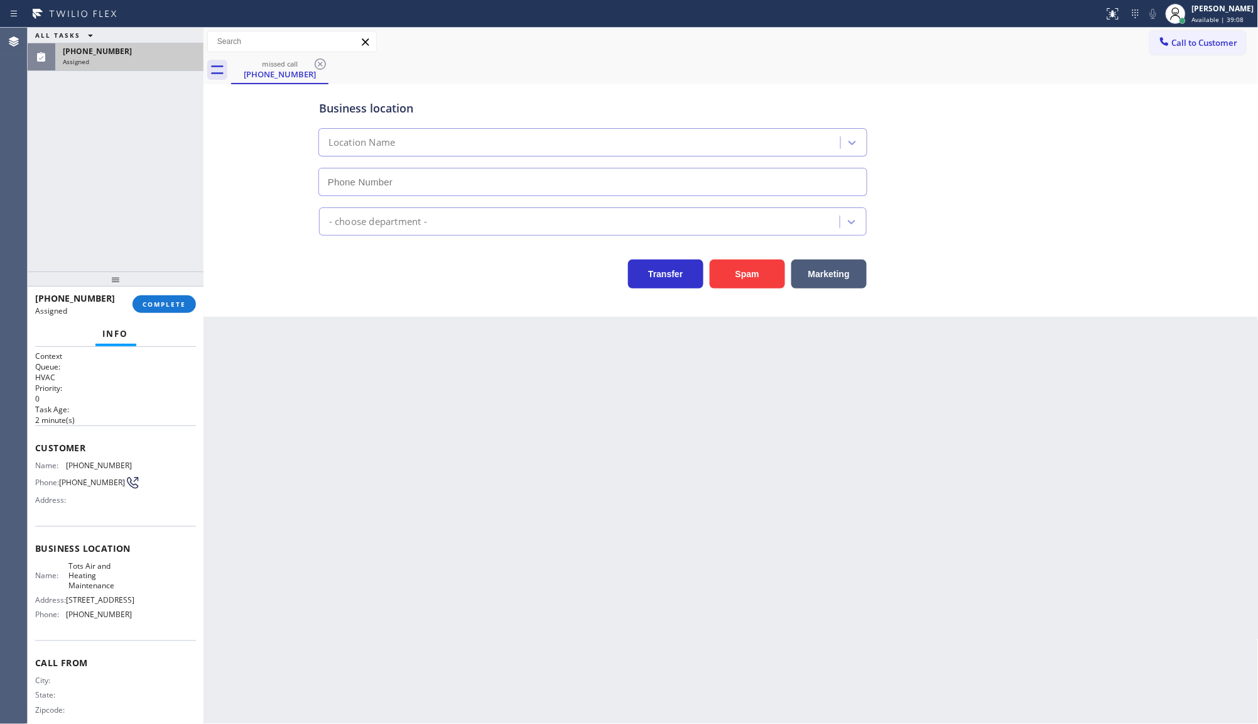
type input "[PHONE_NUMBER]"
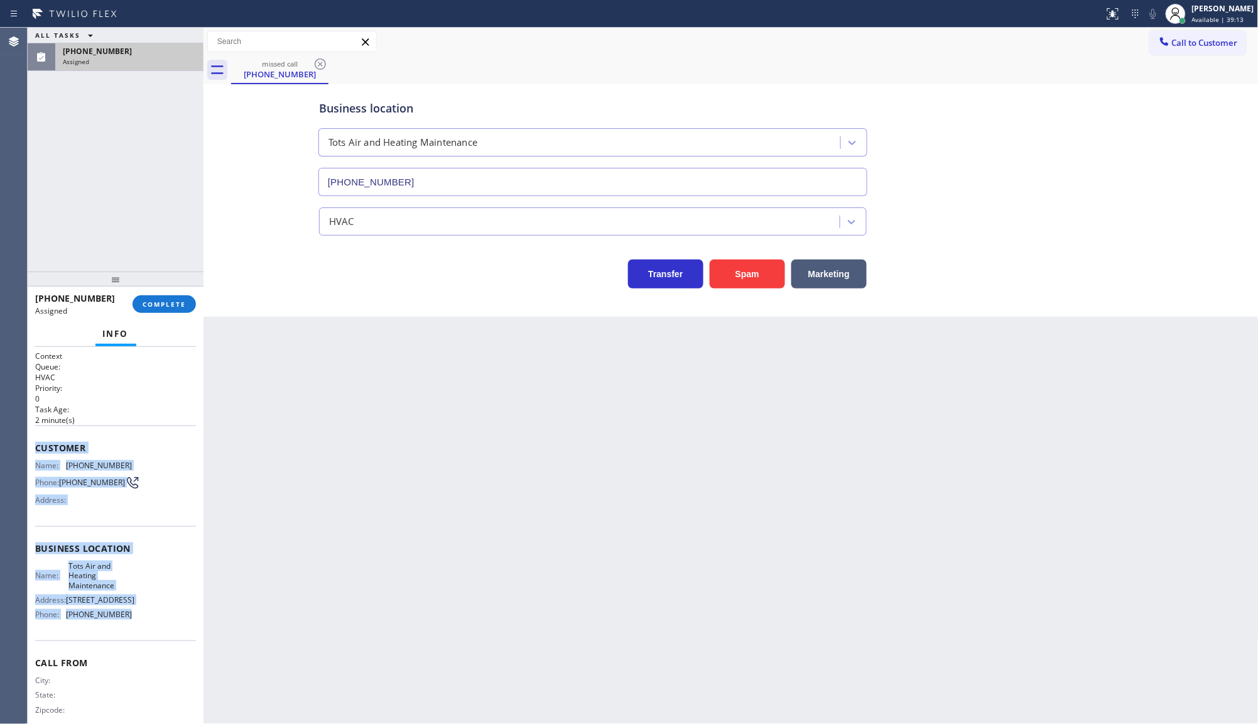
drag, startPoint x: 35, startPoint y: 431, endPoint x: 156, endPoint y: 644, distance: 245.1
click at [155, 639] on div "Context Queue: HVAC Priority: 0 Task Age: [DEMOGRAPHIC_DATA] minute(s) Customer…" at bounding box center [115, 543] width 161 height 385
copy div "Customer Name: [PHONE_NUMBER] Phone: [PHONE_NUMBER] Address: Business location …"
click at [168, 297] on button "COMPLETE" at bounding box center [164, 304] width 63 height 18
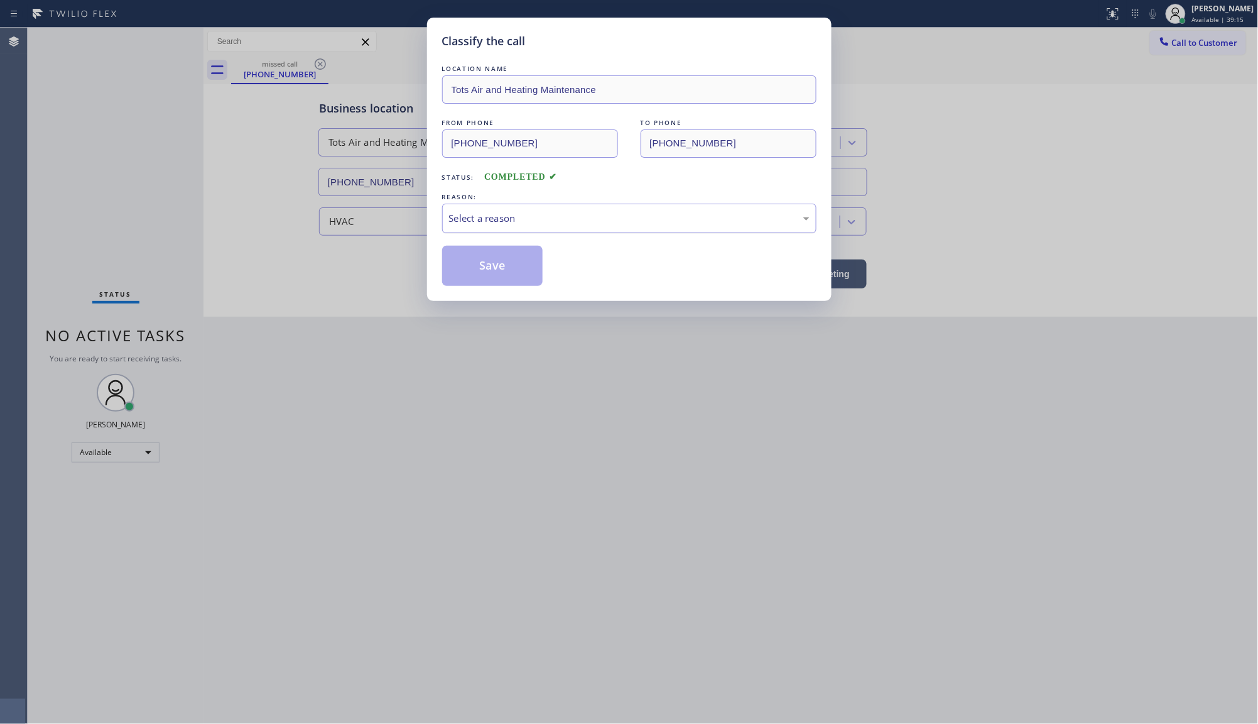
click at [487, 215] on div "Select a reason" at bounding box center [629, 219] width 374 height 30
click at [485, 266] on button "Save" at bounding box center [492, 266] width 101 height 40
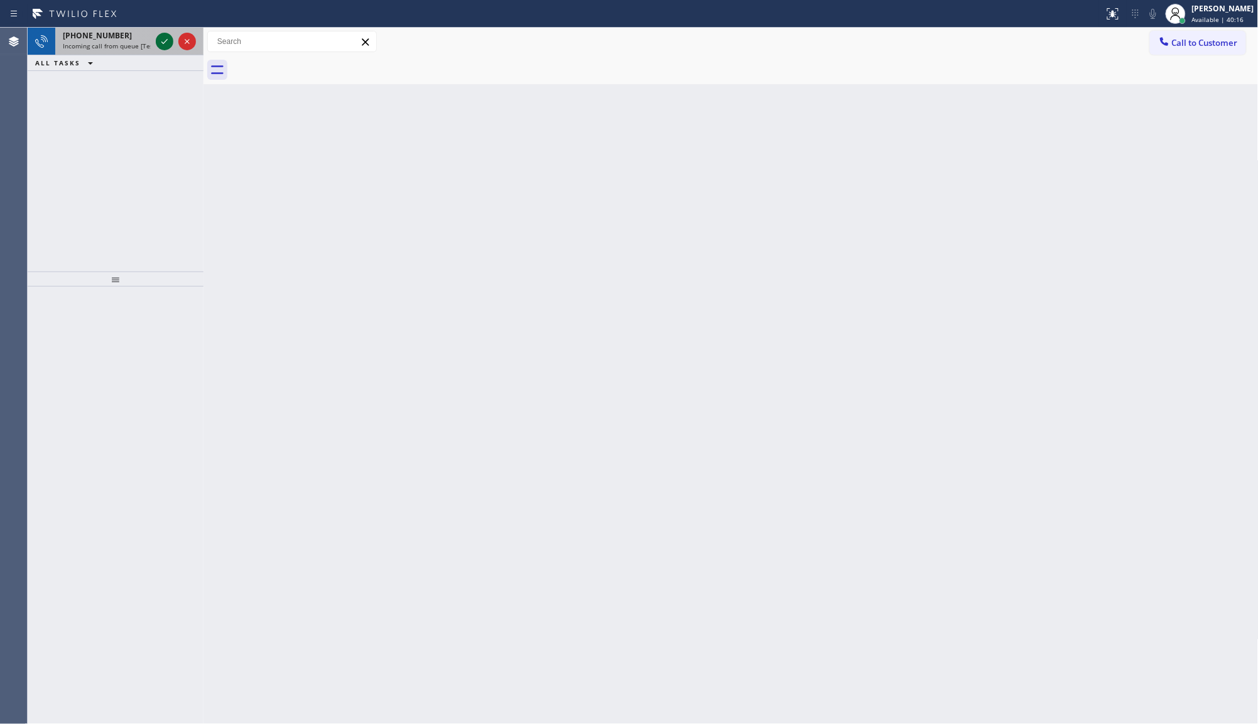
click at [163, 38] on icon at bounding box center [164, 41] width 15 height 15
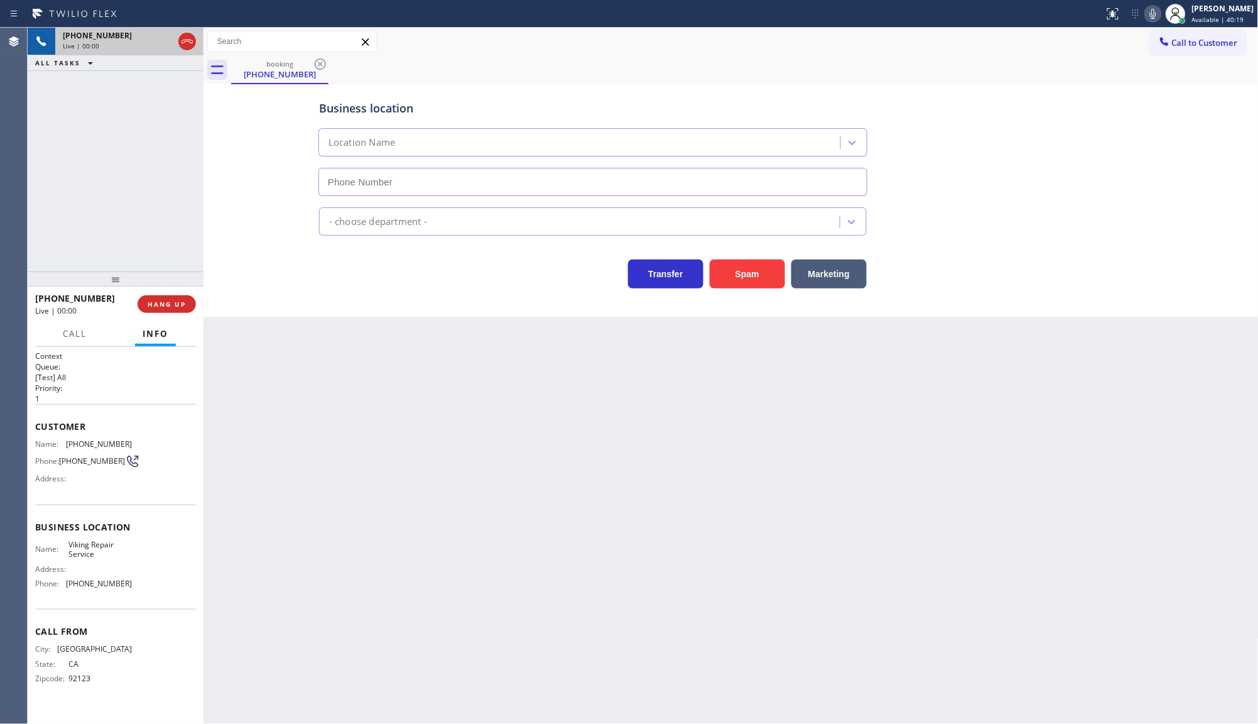
type input "[PHONE_NUMBER]"
drag, startPoint x: 65, startPoint y: 447, endPoint x: 140, endPoint y: 442, distance: 75.6
click at [140, 442] on div "Name: [PHONE_NUMBER] Phone: [PHONE_NUMBER] Address:" at bounding box center [115, 464] width 161 height 50
copy div "[PHONE_NUMBER]"
drag, startPoint x: 71, startPoint y: 580, endPoint x: 175, endPoint y: 591, distance: 104.3
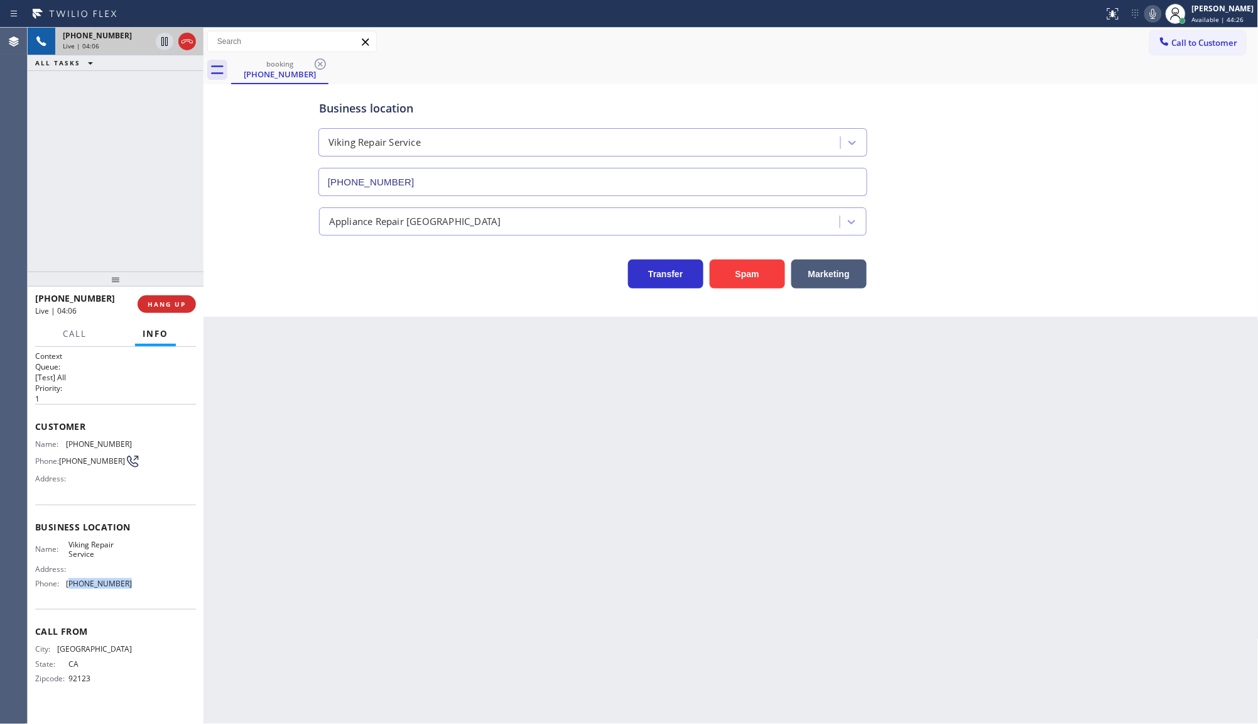
click at [175, 591] on div "Business location Name: Viking Repair Service Address: Phone: [PHONE_NUMBER]" at bounding box center [115, 556] width 161 height 105
copy span "760) 638-5621"
click at [1154, 13] on icon at bounding box center [1153, 13] width 15 height 15
click at [1154, 13] on icon at bounding box center [1153, 14] width 6 height 10
click at [1154, 9] on icon at bounding box center [1153, 13] width 15 height 15
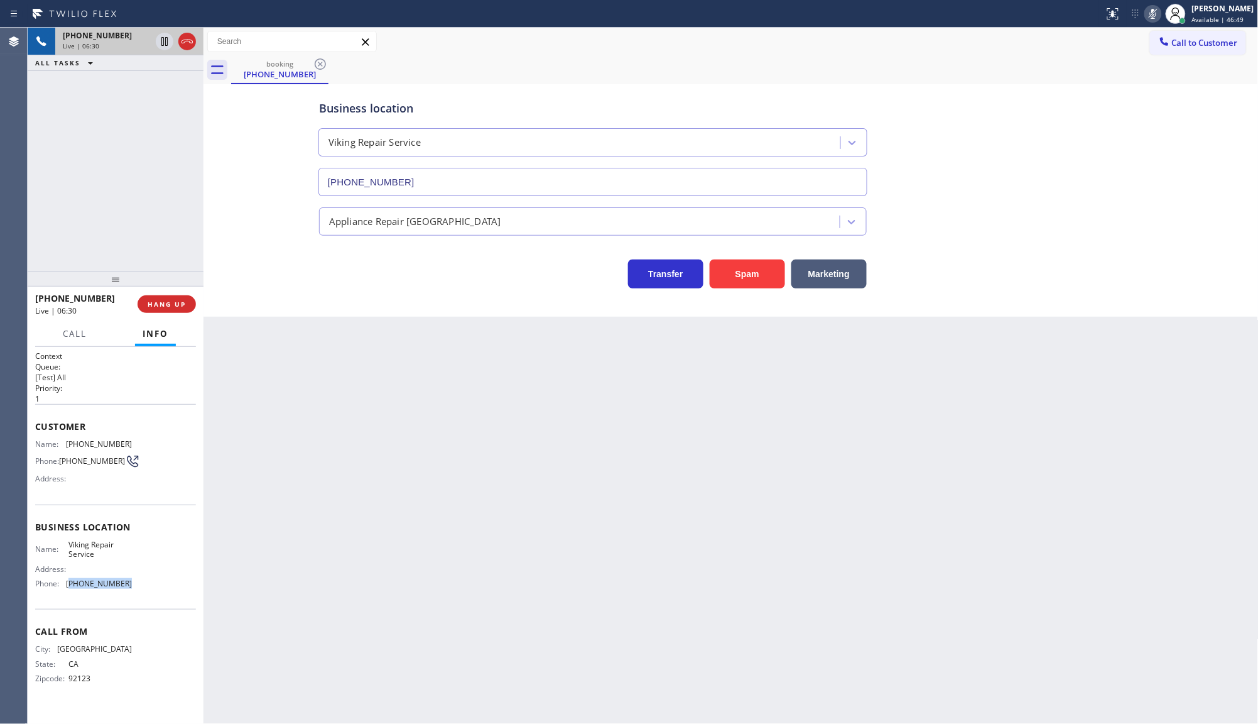
click at [1155, 14] on icon at bounding box center [1153, 13] width 15 height 15
click at [73, 587] on div "Name: Viking Repair Service Address: Phone: [PHONE_NUMBER]" at bounding box center [83, 567] width 97 height 54
drag, startPoint x: 69, startPoint y: 579, endPoint x: 146, endPoint y: 594, distance: 78.1
click at [146, 594] on div "Business location Name: Viking Repair Service Address: Phone: [PHONE_NUMBER]" at bounding box center [115, 556] width 161 height 105
copy span "[PHONE_NUMBER]"
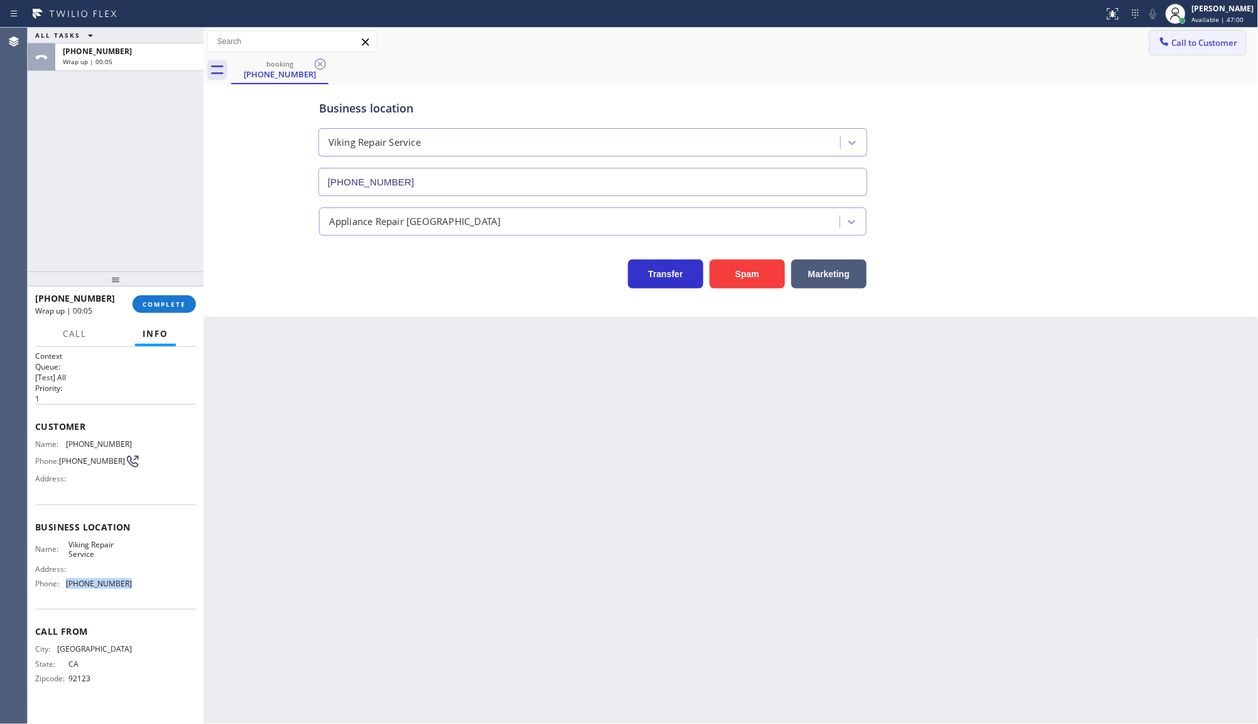
click at [1201, 42] on span "Call to Customer" at bounding box center [1205, 42] width 66 height 11
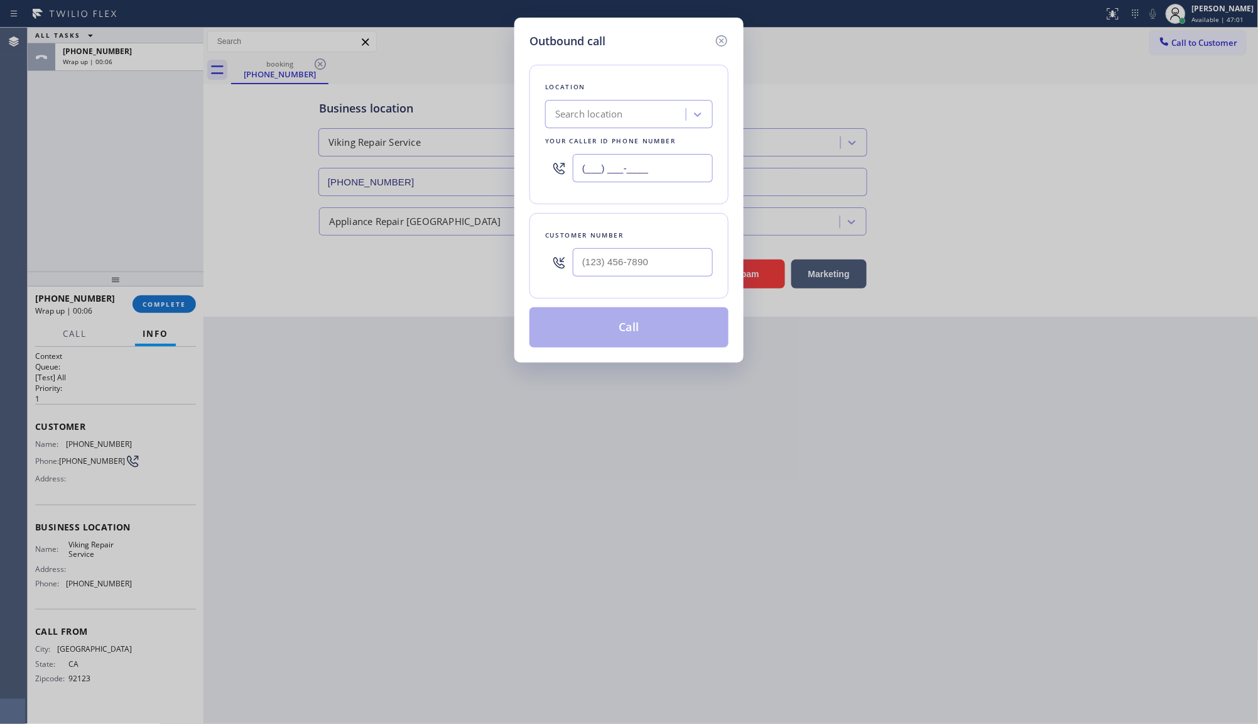
click at [660, 177] on input "(___) ___-____" at bounding box center [643, 168] width 140 height 28
paste input "760) 638-5621"
type input "[PHONE_NUMBER]"
click at [633, 256] on input "(___) ___-____" at bounding box center [643, 262] width 140 height 28
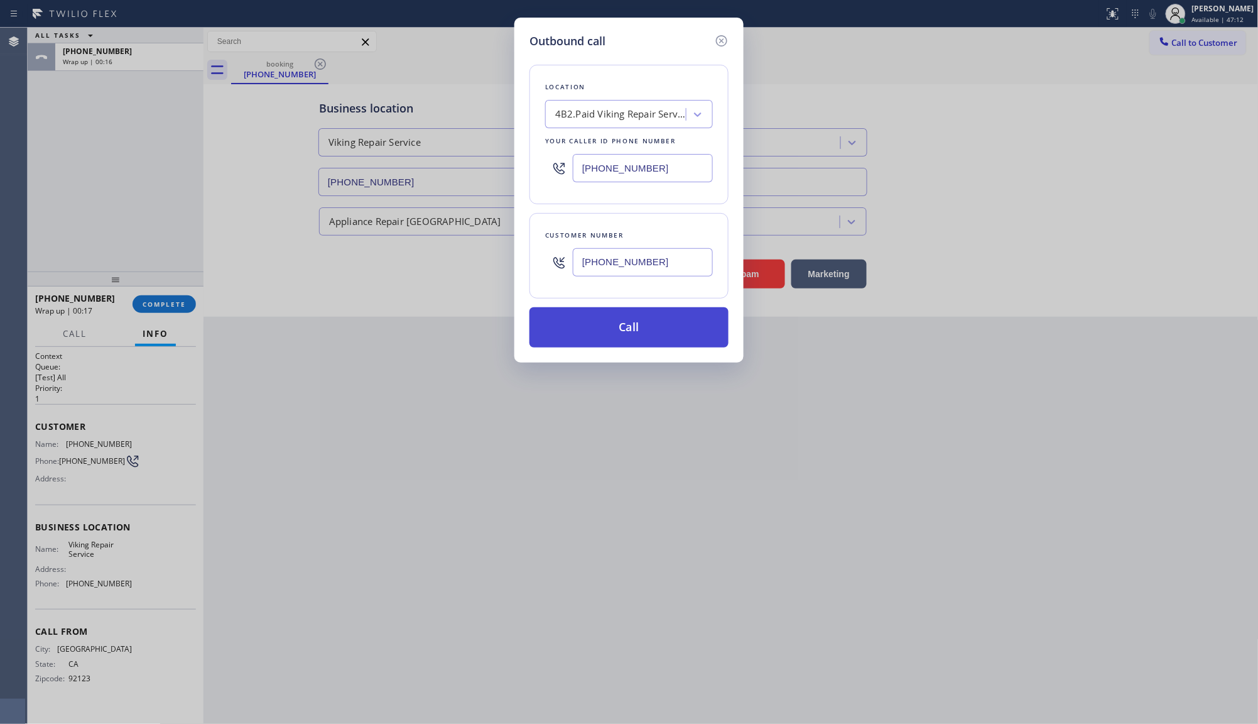
type input "[PHONE_NUMBER]"
click at [686, 333] on button "Call" at bounding box center [629, 327] width 199 height 40
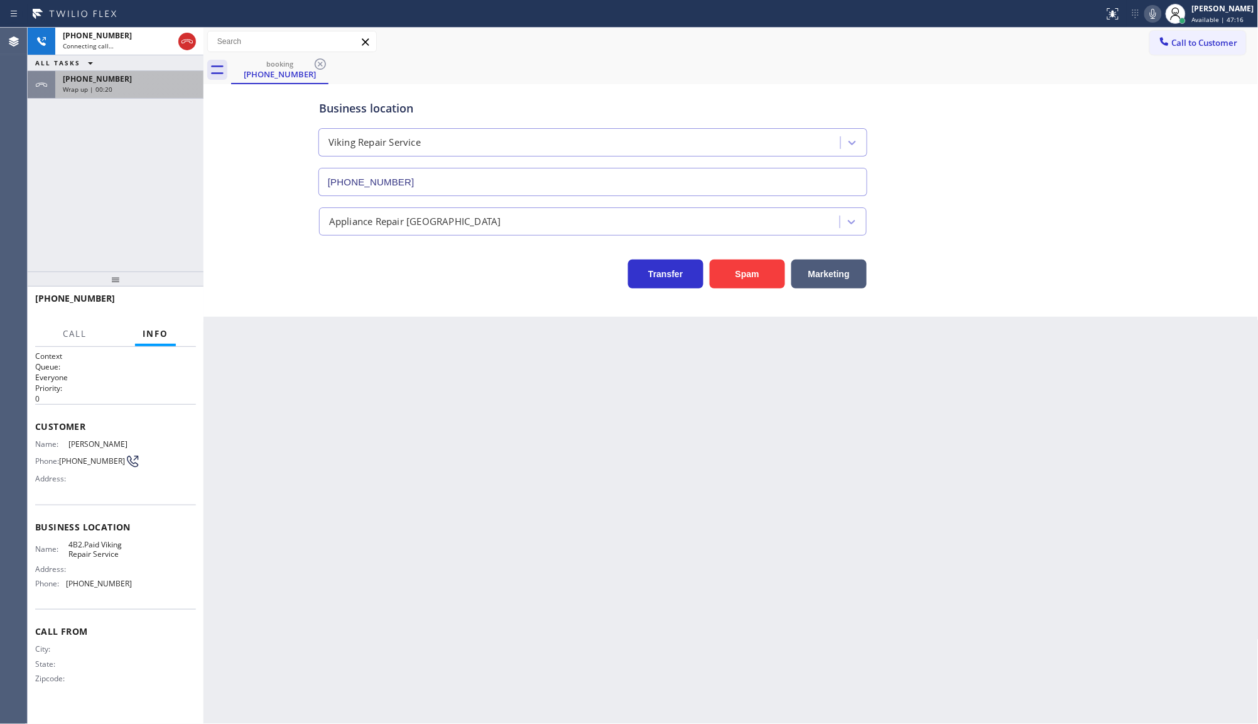
click at [131, 87] on div "Wrap up | 00:20" at bounding box center [129, 89] width 133 height 9
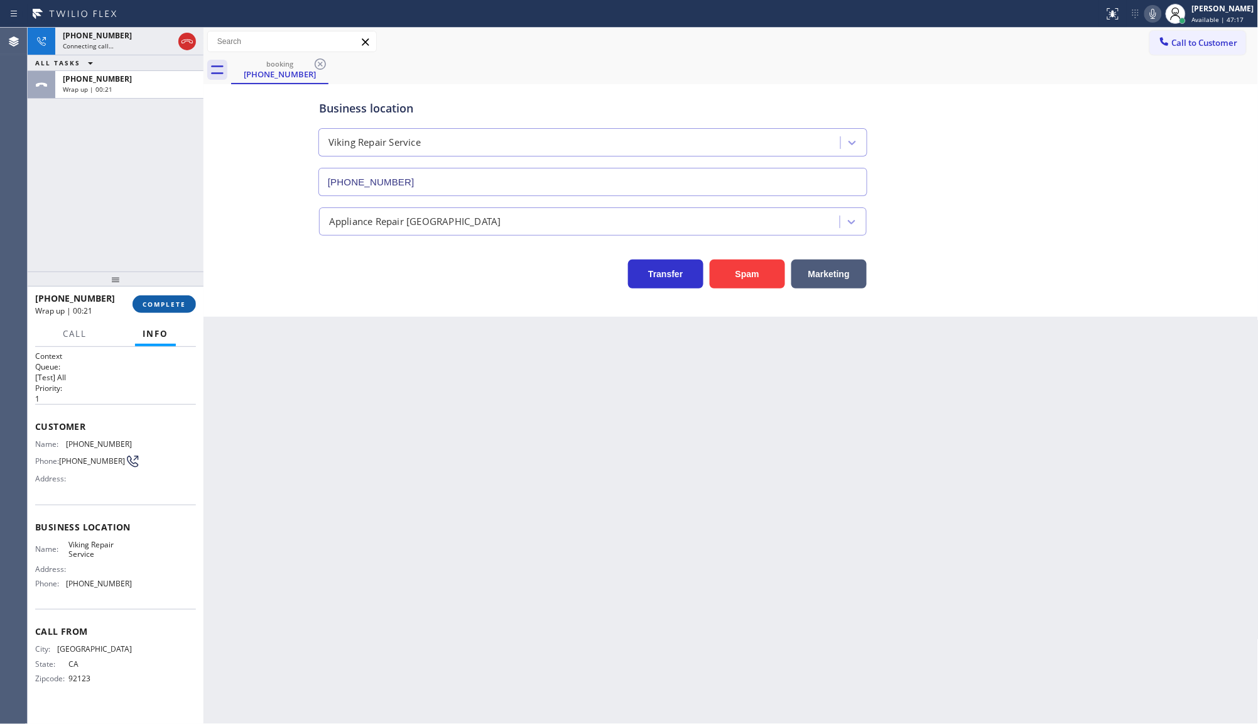
drag, startPoint x: 155, startPoint y: 291, endPoint x: 161, endPoint y: 299, distance: 10.3
click at [155, 293] on div "[PHONE_NUMBER] Wrap up | 00:21 COMPLETE" at bounding box center [115, 304] width 161 height 33
click at [161, 300] on span "COMPLETE" at bounding box center [164, 304] width 43 height 9
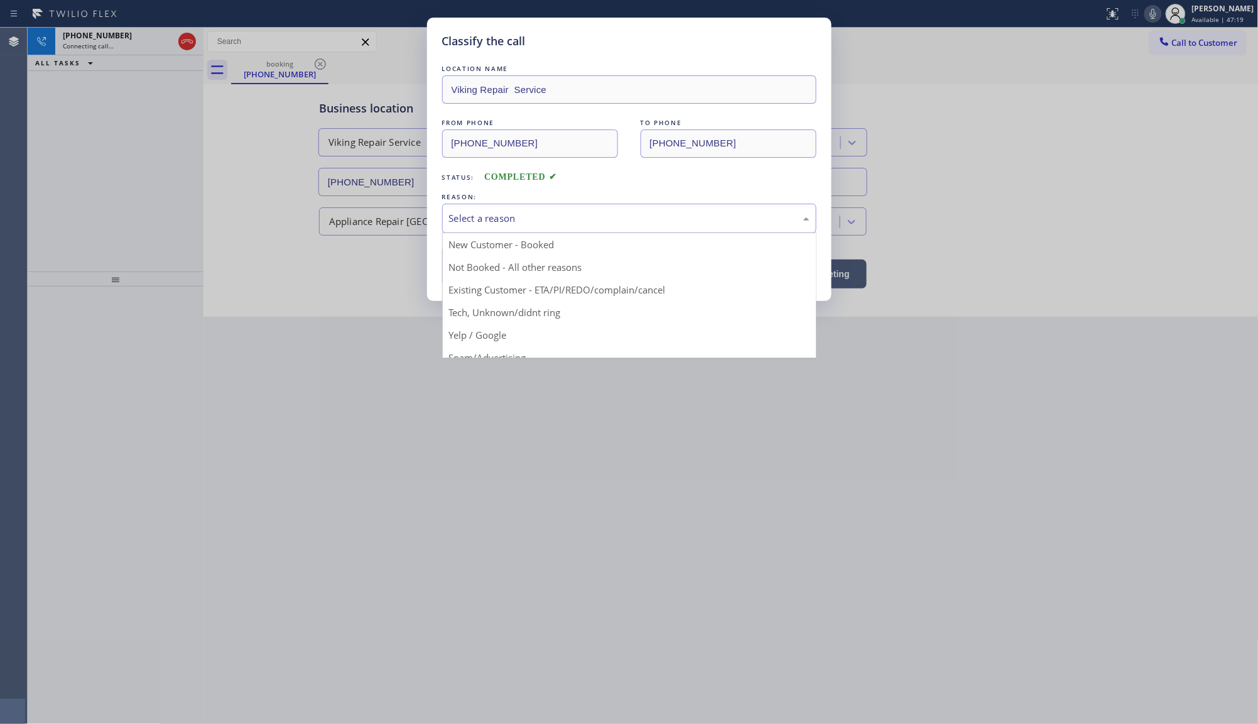
click at [469, 220] on div "Select a reason" at bounding box center [629, 218] width 361 height 14
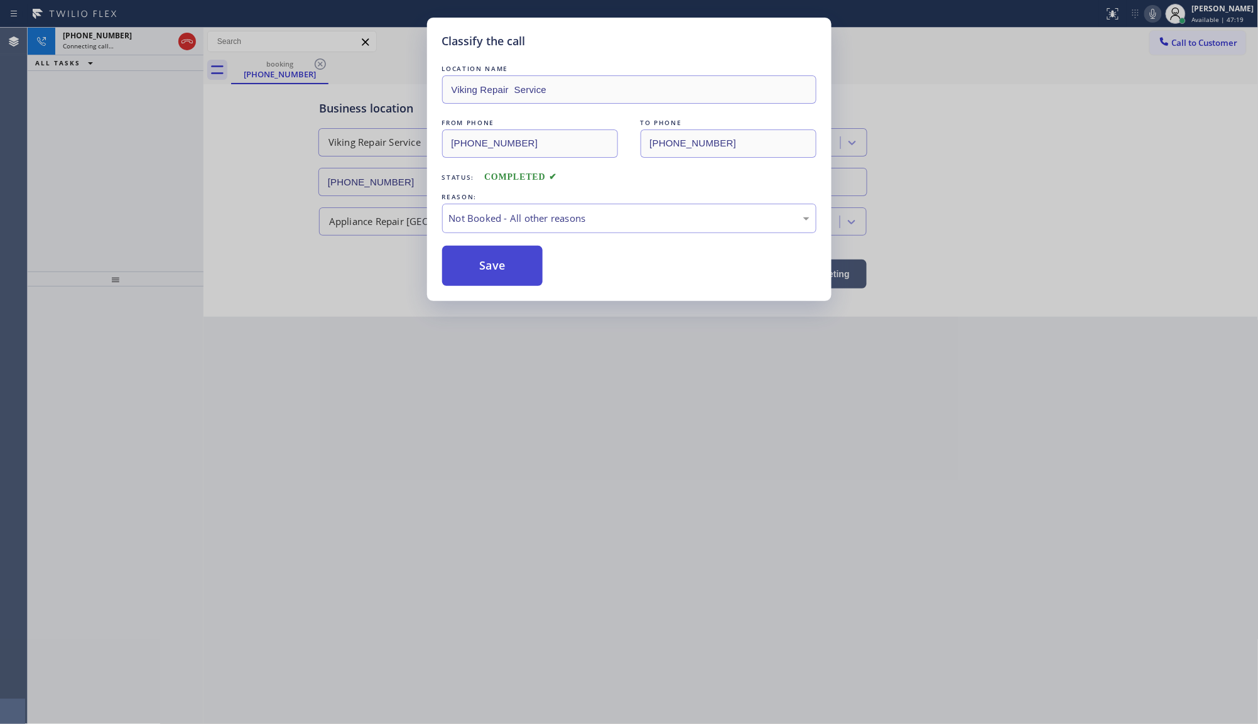
click at [479, 270] on button "Save" at bounding box center [492, 266] width 101 height 40
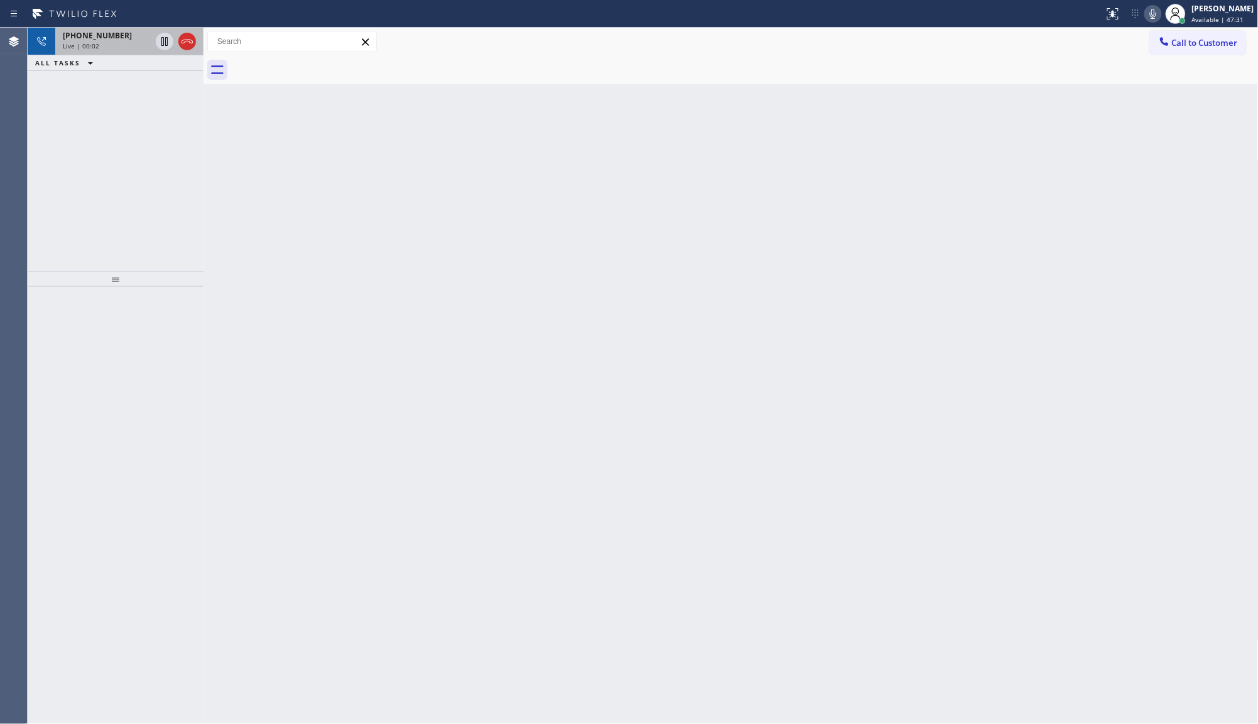
click at [112, 41] on div "Live | 00:02" at bounding box center [107, 45] width 88 height 9
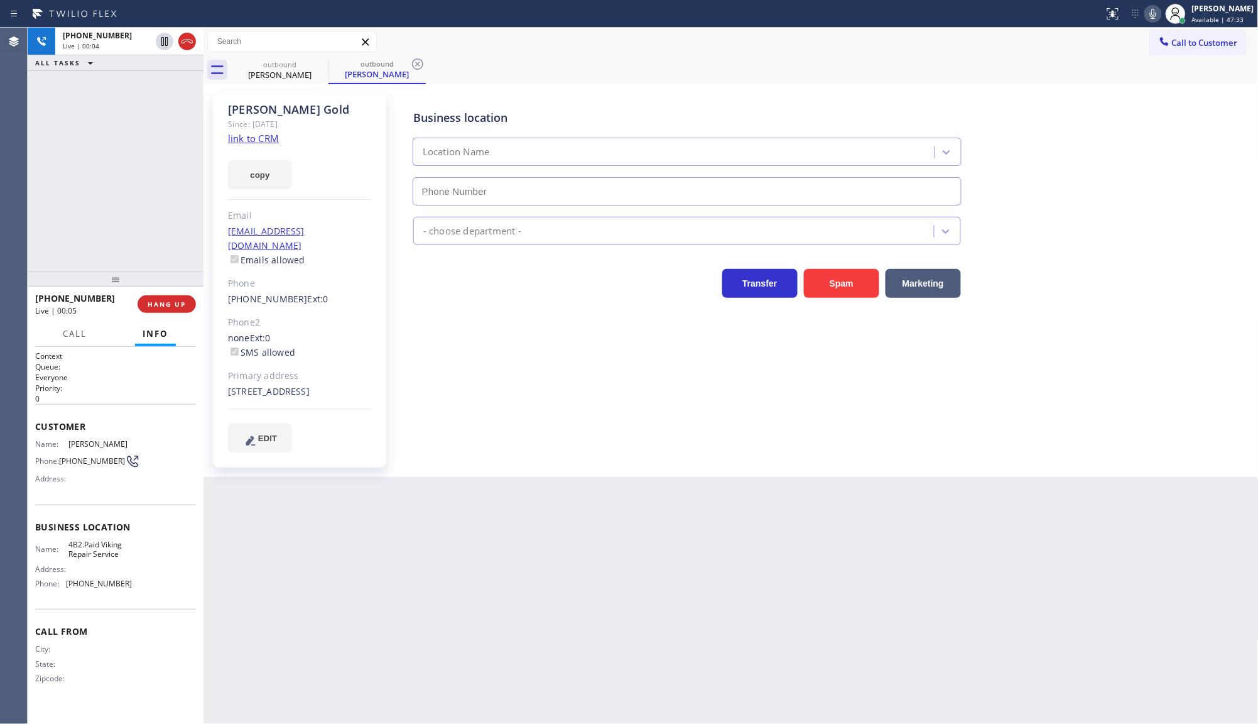
type input "[PHONE_NUMBER]"
click at [264, 140] on link "link to CRM" at bounding box center [253, 138] width 51 height 13
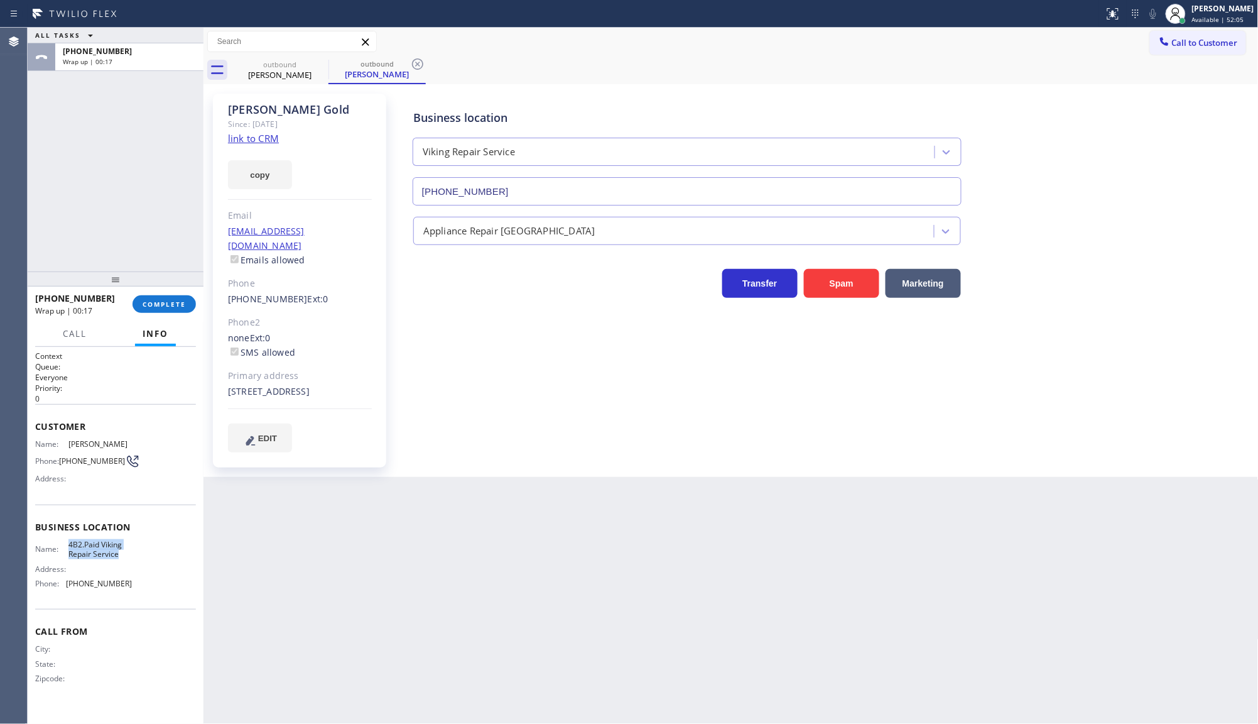
drag, startPoint x: 68, startPoint y: 537, endPoint x: 153, endPoint y: 550, distance: 85.7
click at [153, 550] on div "Name: 4B2.Paid Viking Repair Service Address: Phone: [PHONE_NUMBER]" at bounding box center [115, 567] width 161 height 54
copy span "4B2.Paid Viking Repair Service"
drag, startPoint x: 64, startPoint y: 577, endPoint x: 165, endPoint y: 577, distance: 100.5
click at [165, 577] on div "Name: 4B2.Paid Viking Repair Service Address: Phone: [PHONE_NUMBER]" at bounding box center [115, 567] width 161 height 54
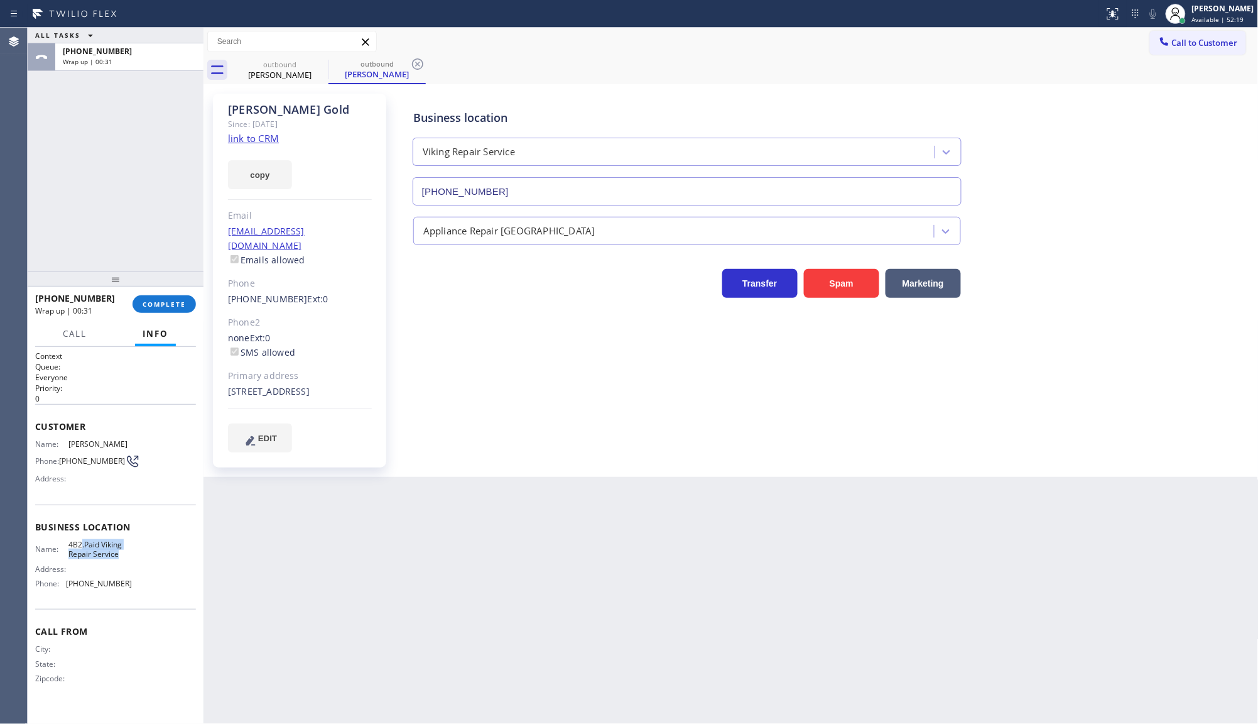
drag, startPoint x: 82, startPoint y: 544, endPoint x: 136, endPoint y: 554, distance: 55.0
click at [136, 554] on div "Name: 4B2.Paid Viking Repair Service Address: Phone: [PHONE_NUMBER]" at bounding box center [115, 567] width 161 height 54
drag, startPoint x: 132, startPoint y: 585, endPoint x: 131, endPoint y: 575, distance: 10.1
click at [132, 576] on div "Name: 4B2.Paid Viking Repair Service Address: Phone: [PHONE_NUMBER]" at bounding box center [115, 567] width 161 height 54
drag, startPoint x: 104, startPoint y: 542, endPoint x: 114, endPoint y: 544, distance: 10.4
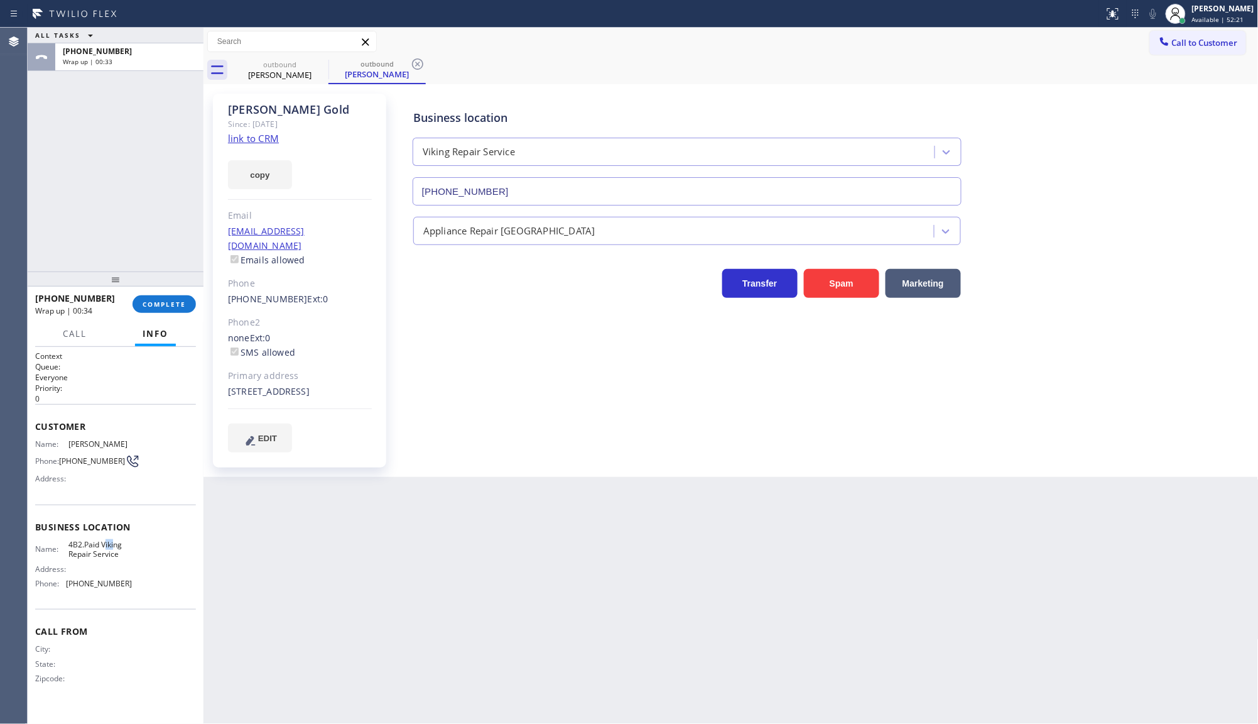
click at [114, 544] on span "4B2.Paid Viking Repair Service" at bounding box center [99, 549] width 63 height 19
drag, startPoint x: 102, startPoint y: 540, endPoint x: 132, endPoint y: 555, distance: 33.4
click at [132, 555] on div "Name: 4B2.Paid Viking Repair Service Address: Phone: [PHONE_NUMBER]" at bounding box center [115, 567] width 161 height 54
click at [265, 177] on button "copy" at bounding box center [260, 174] width 64 height 29
click at [175, 302] on span "COMPLETE" at bounding box center [164, 304] width 43 height 9
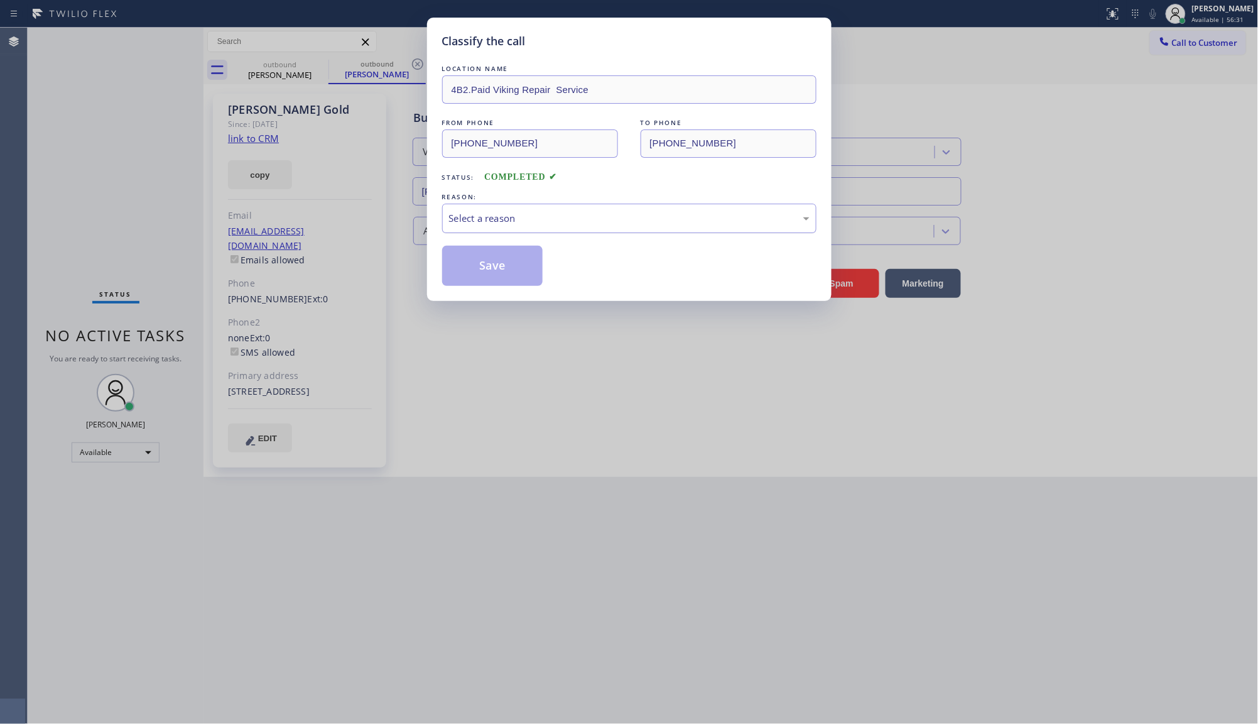
click at [456, 211] on div "Select a reason" at bounding box center [629, 218] width 361 height 14
click at [467, 255] on button "Save" at bounding box center [492, 266] width 101 height 40
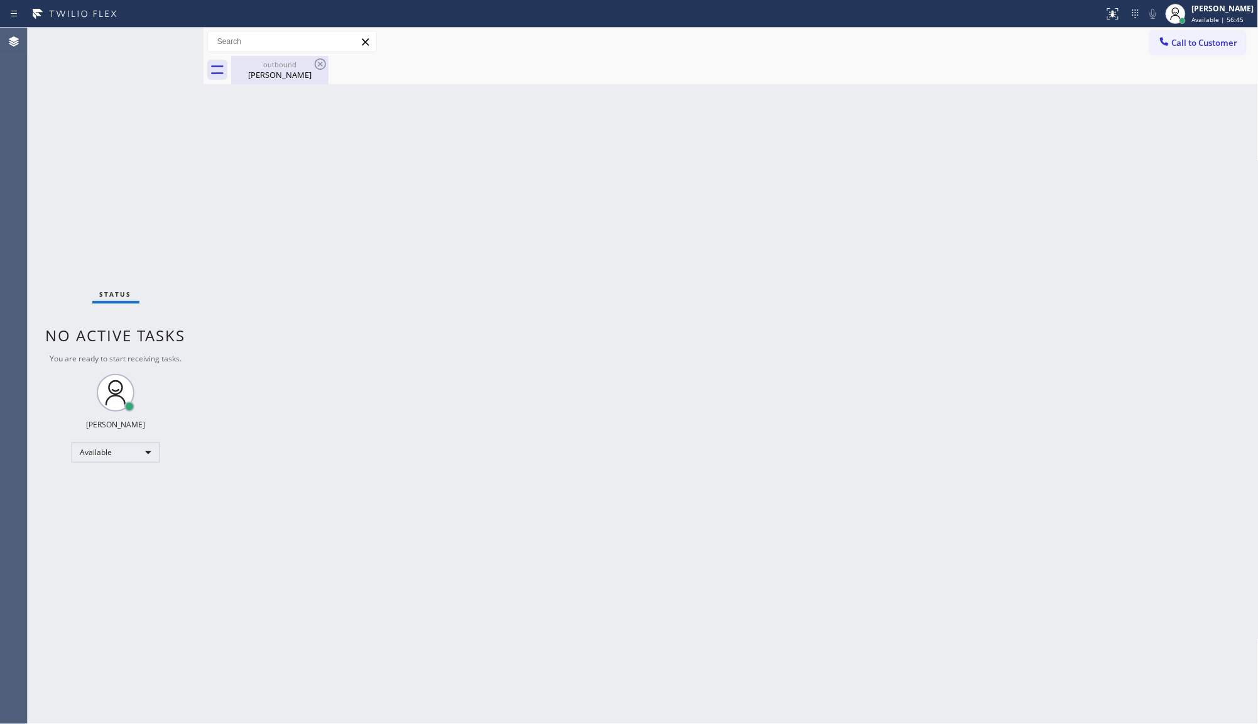
click at [291, 70] on div "[PERSON_NAME]" at bounding box center [279, 74] width 95 height 11
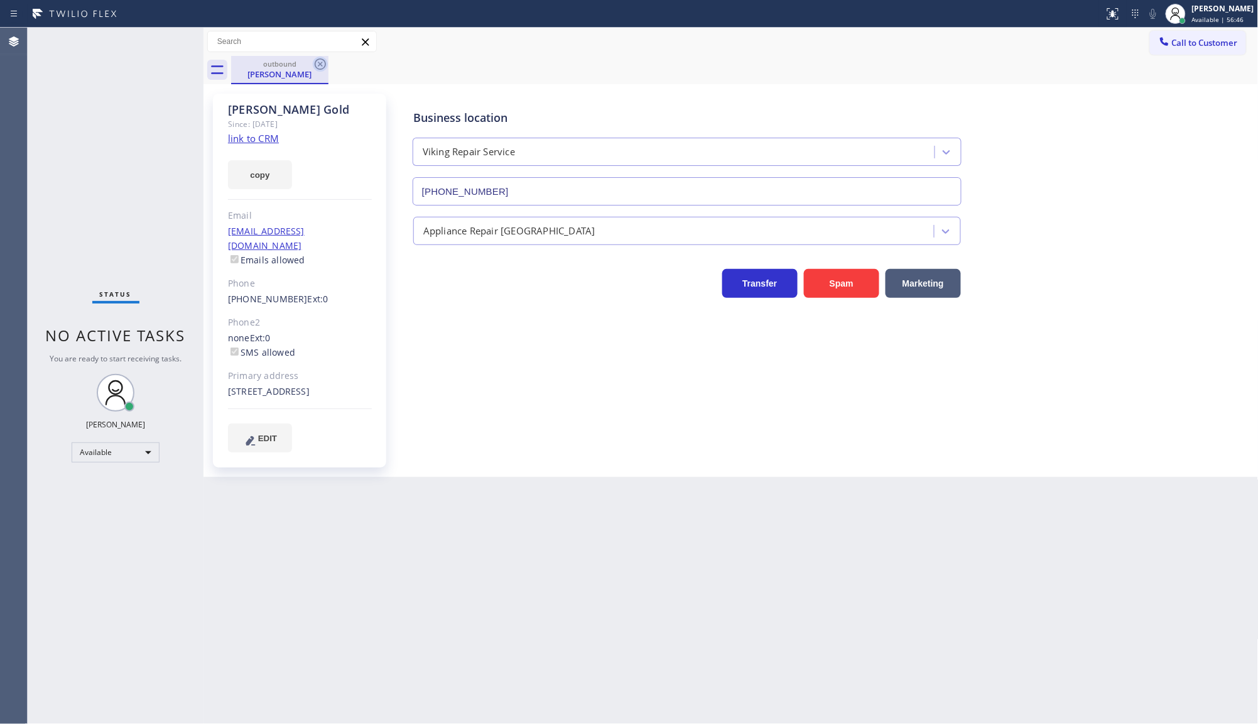
click at [319, 63] on icon at bounding box center [320, 63] width 11 height 11
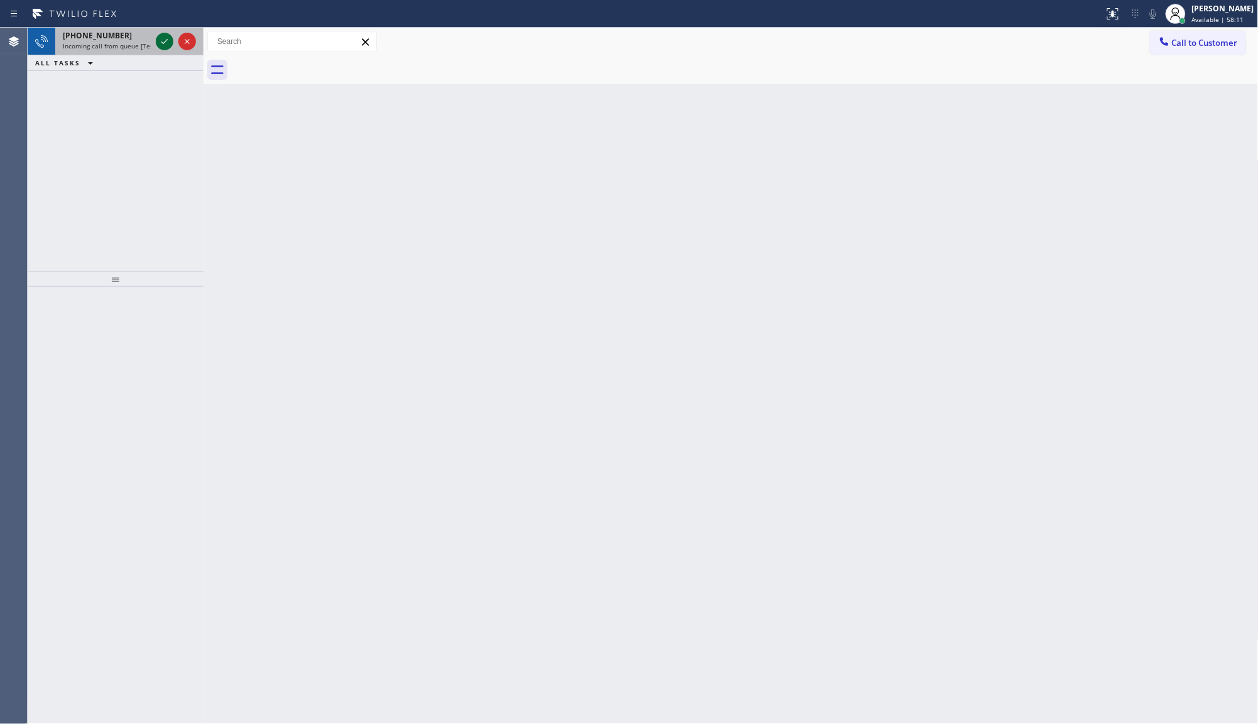
click at [167, 40] on icon at bounding box center [164, 41] width 15 height 15
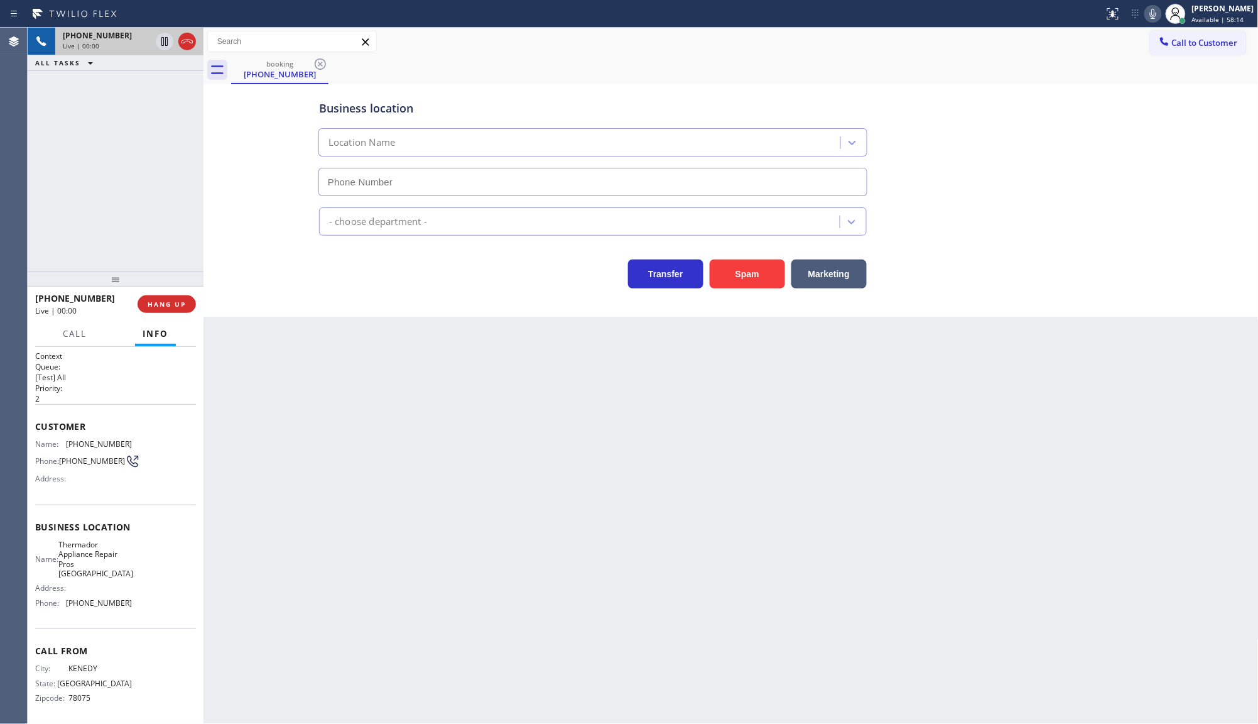
type input "[PHONE_NUMBER]"
click at [731, 268] on button "Spam" at bounding box center [747, 273] width 75 height 29
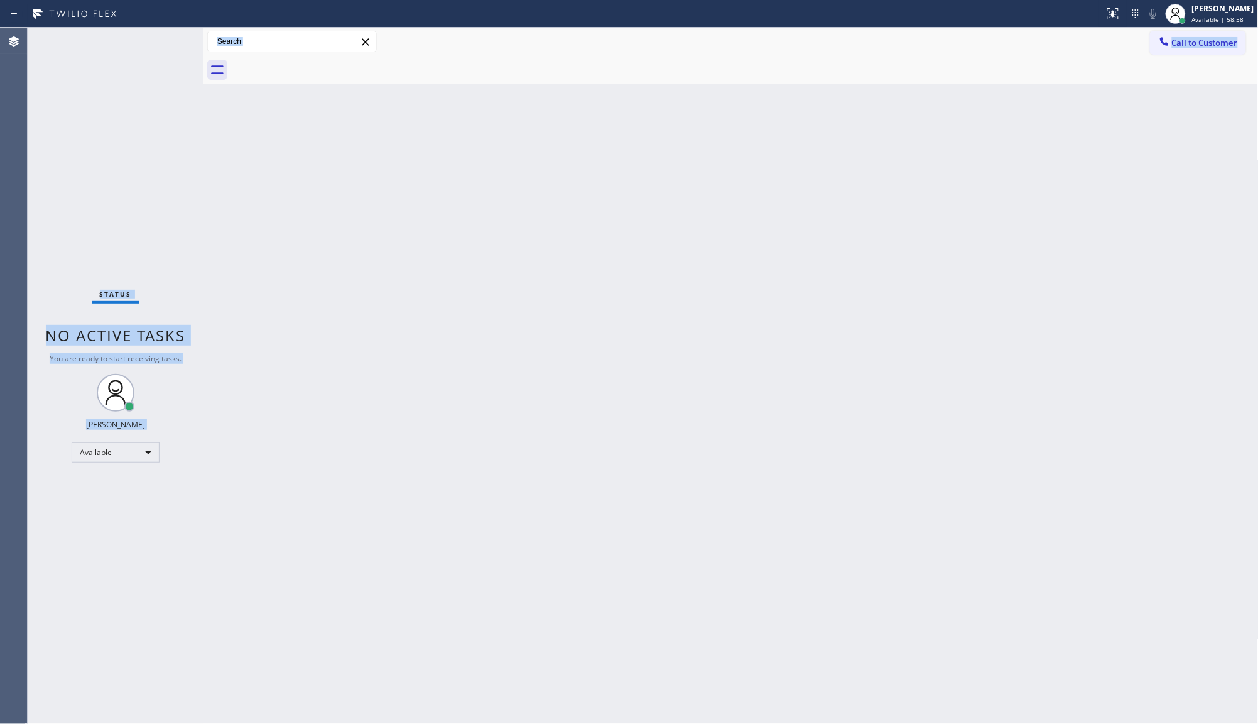
click at [5, 705] on html "Status report No issues detected If you experience an issue, please download th…" at bounding box center [629, 362] width 1258 height 724
click at [133, 445] on div "Available" at bounding box center [116, 452] width 88 height 20
drag, startPoint x: 108, startPoint y: 501, endPoint x: 99, endPoint y: 491, distance: 12.9
click at [109, 501] on li "Unavailable" at bounding box center [114, 500] width 85 height 15
